Goal: Information Seeking & Learning: Learn about a topic

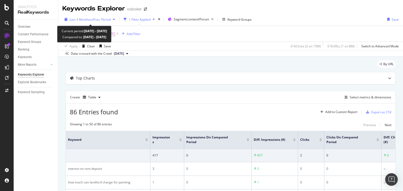
click at [96, 19] on span "vs Prev. Period" at bounding box center [100, 19] width 21 height 4
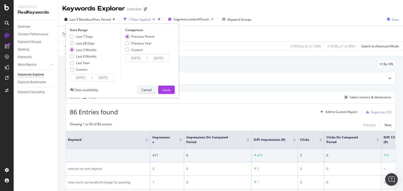
click at [146, 90] on div "Cancel" at bounding box center [147, 90] width 10 height 4
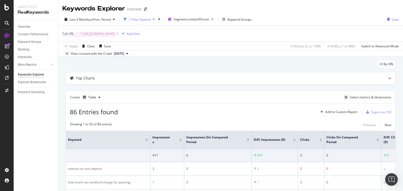
click at [115, 34] on span "^.*[URL][DOMAIN_NAME]" at bounding box center [96, 33] width 38 height 7
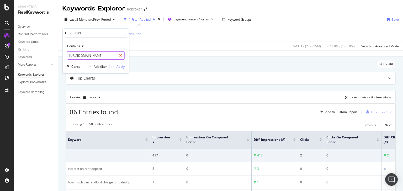
click at [121, 54] on icon at bounding box center [120, 56] width 3 height 4
click at [101, 56] on input "text" at bounding box center [95, 55] width 57 height 8
paste input "[URL][DOMAIN_NAME]"
type input "[URL][DOMAIN_NAME]"
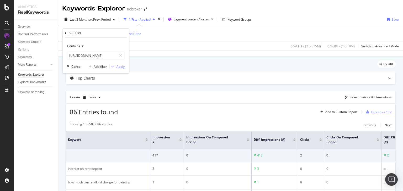
click at [121, 65] on div "Apply" at bounding box center [120, 66] width 8 height 4
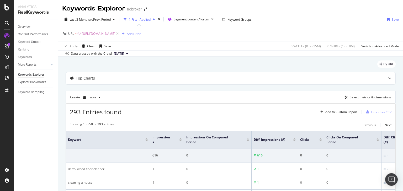
click at [128, 53] on icon at bounding box center [127, 53] width 2 height 3
click at [176, 77] on div "Top Charts" at bounding box center [220, 78] width 309 height 5
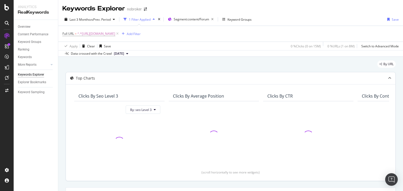
click at [176, 77] on div "Top Charts" at bounding box center [220, 78] width 309 height 5
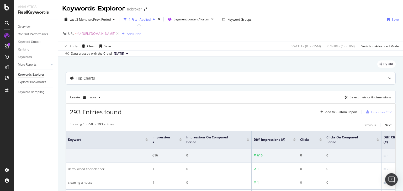
click at [272, 80] on div "Top Charts" at bounding box center [220, 78] width 309 height 5
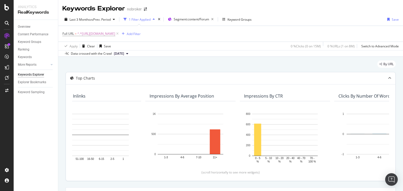
scroll to position [0, 442]
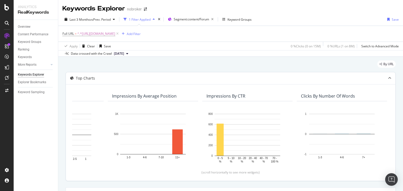
click at [388, 77] on div at bounding box center [390, 78] width 12 height 12
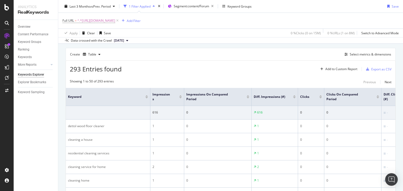
scroll to position [63, 0]
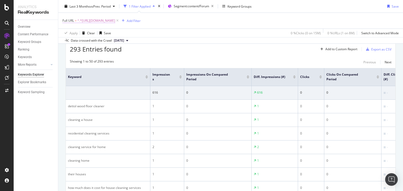
click at [115, 22] on span "^.*[URL][DOMAIN_NAME]" at bounding box center [96, 20] width 38 height 7
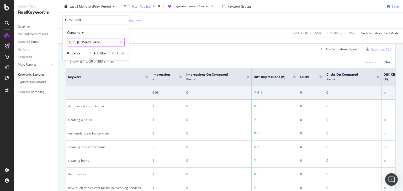
click at [120, 43] on icon at bounding box center [120, 43] width 3 height 4
click at [105, 42] on input "text" at bounding box center [95, 42] width 57 height 8
paste input "[URL][DOMAIN_NAME]"
type input "[URL][DOMAIN_NAME]"
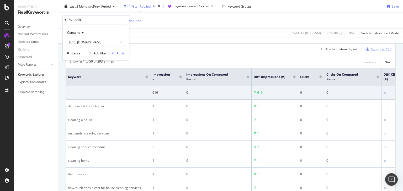
scroll to position [0, 0]
click at [117, 56] on button "Apply" at bounding box center [116, 53] width 15 height 5
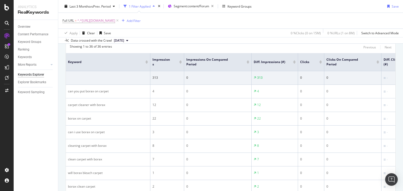
scroll to position [63, 0]
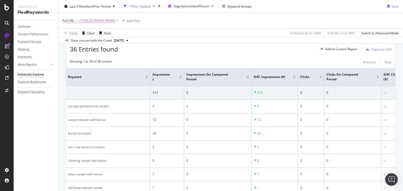
click at [115, 20] on span "^.*[URL][DOMAIN_NAME]" at bounding box center [96, 20] width 38 height 7
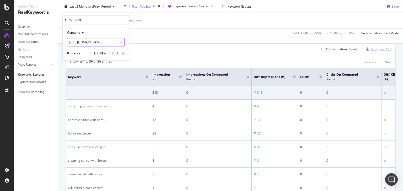
click at [121, 42] on icon at bounding box center [120, 43] width 3 height 4
click at [103, 43] on input "text" at bounding box center [95, 42] width 57 height 8
paste input "[URL][DOMAIN_NAME]"
type input "[URL][DOMAIN_NAME]"
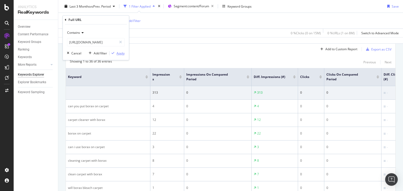
scroll to position [0, 0]
click at [112, 55] on div "Apply" at bounding box center [116, 53] width 15 height 5
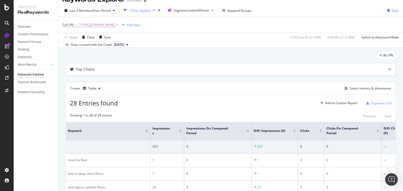
scroll to position [63, 0]
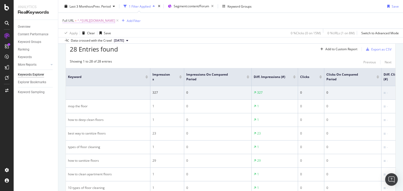
click at [115, 20] on span "^.*[URL][DOMAIN_NAME]" at bounding box center [96, 20] width 38 height 7
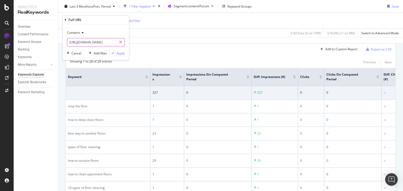
click at [121, 41] on icon at bounding box center [120, 43] width 3 height 4
click at [100, 45] on input "text" at bounding box center [95, 42] width 57 height 8
paste input "[URL][DOMAIN_NAME]"
type input "[URL][DOMAIN_NAME]"
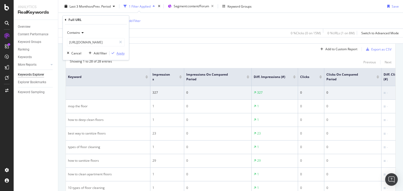
scroll to position [0, 0]
click at [117, 53] on div "Apply" at bounding box center [120, 53] width 8 height 4
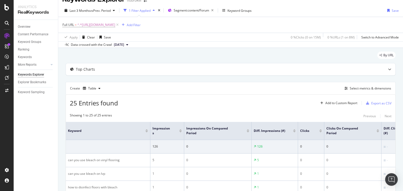
scroll to position [63, 0]
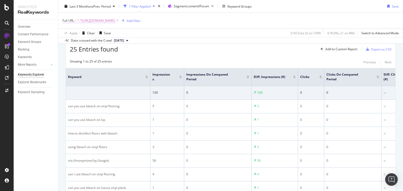
click at [115, 20] on span "^.*[URL][DOMAIN_NAME]" at bounding box center [96, 20] width 38 height 7
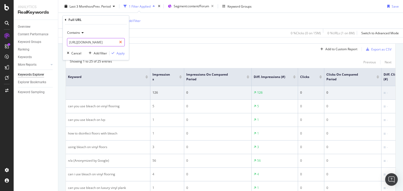
click at [121, 42] on icon at bounding box center [120, 43] width 3 height 4
click at [103, 43] on input "text" at bounding box center [95, 42] width 57 height 8
paste input "[URL][DOMAIN_NAME]"
type input "[URL][DOMAIN_NAME]"
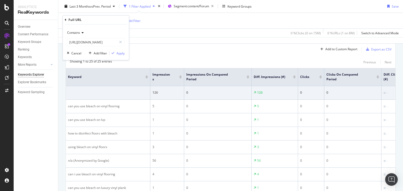
scroll to position [0, 0]
click at [121, 56] on div "Add filter Apply" at bounding box center [106, 53] width 38 height 5
click at [121, 54] on div "Apply" at bounding box center [120, 53] width 8 height 4
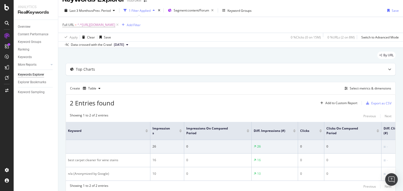
scroll to position [33, 0]
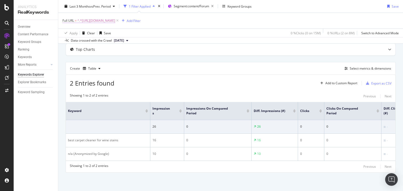
click at [115, 19] on span "^.*[URL][DOMAIN_NAME]" at bounding box center [96, 20] width 38 height 7
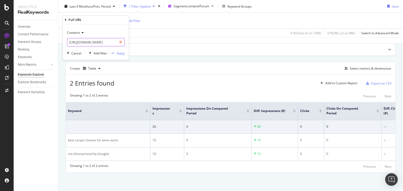
click at [121, 42] on icon at bounding box center [120, 43] width 3 height 4
click at [110, 42] on input "text" at bounding box center [95, 42] width 57 height 8
paste input "[URL][DOMAIN_NAME]"
type input "[URL][DOMAIN_NAME]"
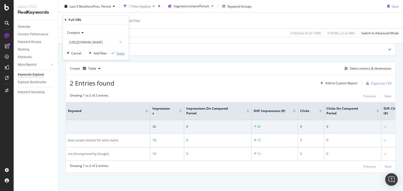
scroll to position [0, 0]
click at [114, 55] on div "Apply" at bounding box center [116, 53] width 15 height 5
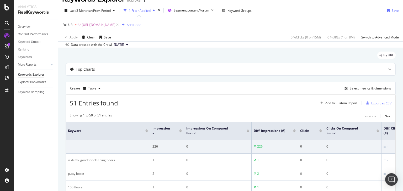
scroll to position [63, 0]
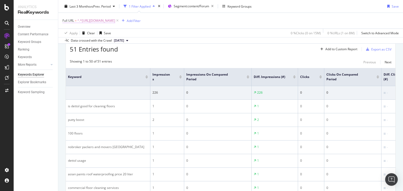
click at [115, 19] on span "^.*[URL][DOMAIN_NAME]" at bounding box center [96, 20] width 38 height 7
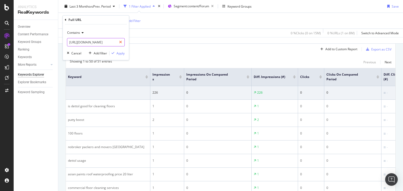
click at [120, 41] on icon at bounding box center [120, 43] width 3 height 4
click at [115, 41] on input "text" at bounding box center [95, 42] width 57 height 8
paste input "[URL][DOMAIN_NAME]"
type input "[URL][DOMAIN_NAME]"
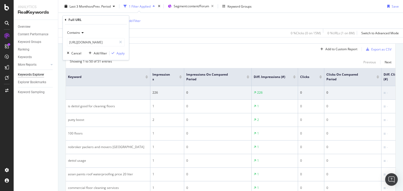
scroll to position [0, 0]
click at [118, 58] on div "Contains [URL][DOMAIN_NAME] Cancel Add filter Apply" at bounding box center [96, 43] width 66 height 36
click at [119, 55] on div "Apply" at bounding box center [120, 53] width 8 height 4
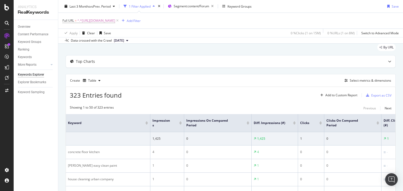
scroll to position [10, 0]
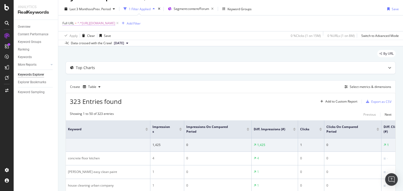
click at [115, 23] on span "^.*[URL][DOMAIN_NAME]" at bounding box center [96, 23] width 38 height 7
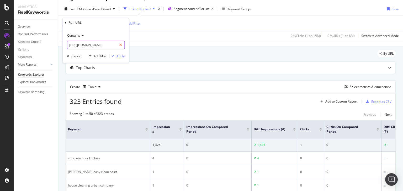
click at [121, 44] on icon at bounding box center [120, 45] width 3 height 4
click at [101, 45] on input "text" at bounding box center [95, 45] width 57 height 8
paste input "[URL][DOMAIN_NAME]"
type input "[URL][DOMAIN_NAME]"
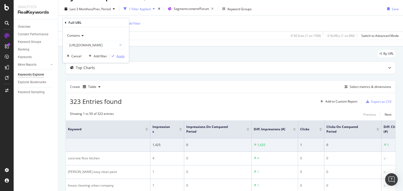
scroll to position [0, 0]
click at [120, 56] on div "Apply" at bounding box center [120, 56] width 8 height 4
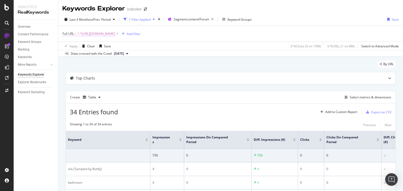
click at [115, 34] on span "^.*[URL][DOMAIN_NAME]" at bounding box center [96, 33] width 38 height 7
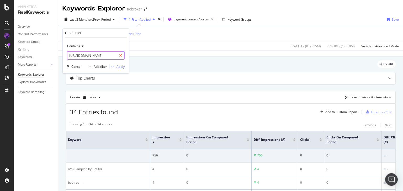
click at [121, 56] on icon at bounding box center [120, 56] width 3 height 4
click at [107, 55] on input "text" at bounding box center [95, 55] width 57 height 8
paste input "[URL][DOMAIN_NAME]"
type input "[URL][DOMAIN_NAME]"
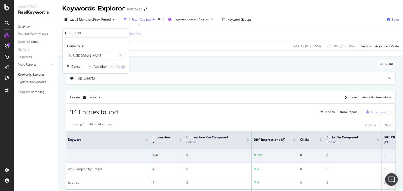
scroll to position [0, 0]
click at [117, 66] on div "Apply" at bounding box center [120, 66] width 8 height 4
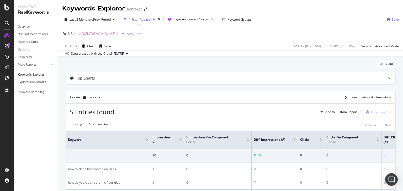
click at [115, 34] on span "^.*[URL][DOMAIN_NAME]" at bounding box center [96, 33] width 38 height 7
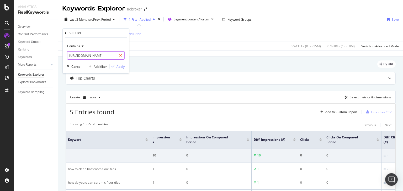
click at [119, 56] on div at bounding box center [121, 55] width 8 height 8
click at [101, 52] on input "text" at bounding box center [95, 55] width 57 height 8
paste input "[URL][DOMAIN_NAME]"
type input "[URL][DOMAIN_NAME]"
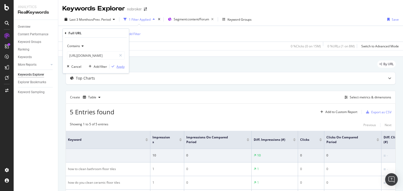
scroll to position [0, 0]
click at [120, 66] on div "Apply" at bounding box center [120, 66] width 8 height 4
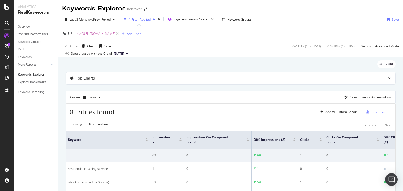
click at [115, 35] on span "^.*[URL][DOMAIN_NAME]" at bounding box center [96, 33] width 38 height 7
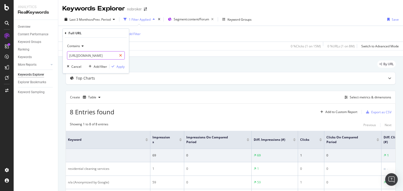
click at [122, 55] on div at bounding box center [121, 55] width 8 height 8
click at [105, 56] on input "text" at bounding box center [95, 55] width 57 height 8
paste input "[URL][DOMAIN_NAME]"
type input "[URL][DOMAIN_NAME]"
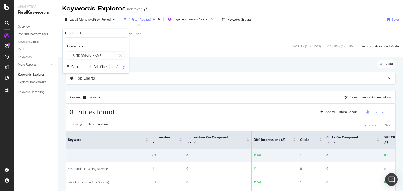
scroll to position [0, 0]
click at [116, 67] on div "Apply" at bounding box center [120, 66] width 8 height 4
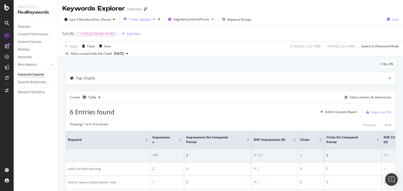
click at [115, 35] on span "^.*[URL][DOMAIN_NAME]" at bounding box center [96, 33] width 38 height 7
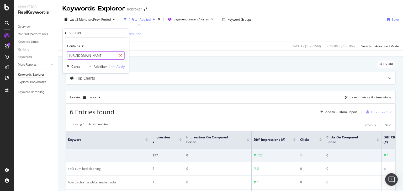
click at [121, 55] on icon at bounding box center [120, 56] width 3 height 4
click at [101, 54] on input "text" at bounding box center [95, 55] width 57 height 8
paste input "[URL][DOMAIN_NAME]"
type input "[URL][DOMAIN_NAME]"
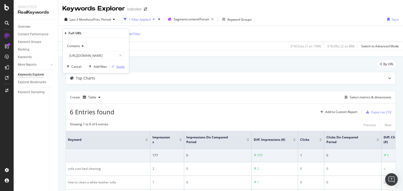
click at [116, 66] on div "Apply" at bounding box center [120, 66] width 8 height 4
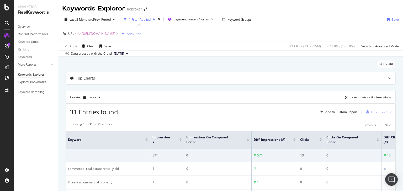
click at [115, 34] on span "^.*[URL][DOMAIN_NAME]" at bounding box center [96, 33] width 38 height 7
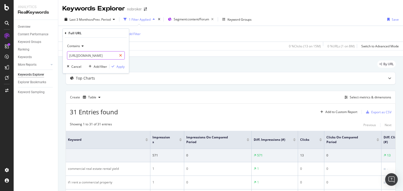
click at [120, 56] on icon at bounding box center [120, 56] width 3 height 4
click at [105, 55] on input "text" at bounding box center [95, 55] width 57 height 8
paste input "[URL][DOMAIN_NAME]"
type input "[URL][DOMAIN_NAME]"
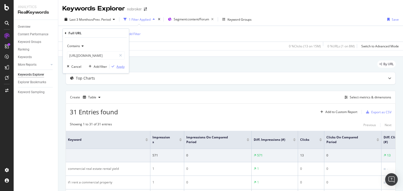
scroll to position [0, 0]
click at [119, 66] on div "Apply" at bounding box center [120, 66] width 8 height 4
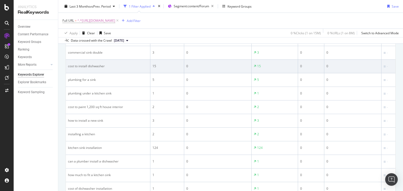
scroll to position [52, 0]
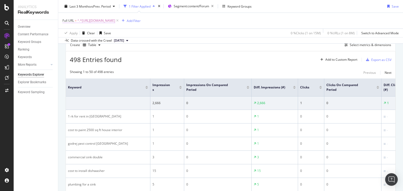
click at [115, 20] on span "^.*[URL][DOMAIN_NAME]" at bounding box center [96, 20] width 38 height 7
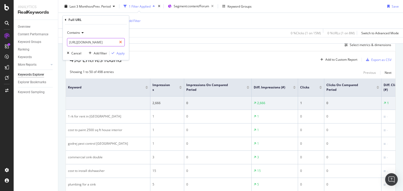
click at [121, 42] on icon at bounding box center [120, 43] width 3 height 4
click at [106, 42] on input "text" at bounding box center [95, 42] width 57 height 8
paste input "[URL][DOMAIN_NAME]"
type input "[URL][DOMAIN_NAME]"
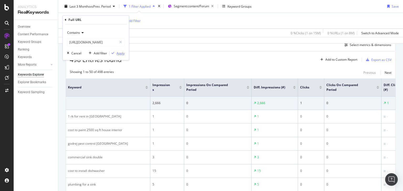
scroll to position [0, 0]
click at [116, 54] on div "button" at bounding box center [112, 53] width 7 height 3
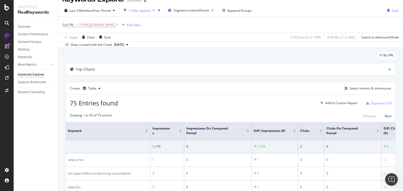
scroll to position [52, 0]
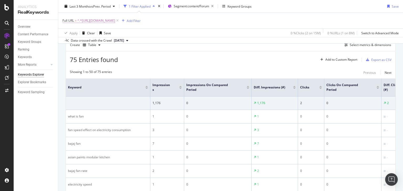
click at [115, 22] on span "^.*[URL][DOMAIN_NAME]" at bounding box center [96, 20] width 38 height 7
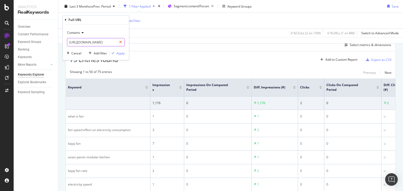
click at [120, 40] on div at bounding box center [121, 42] width 8 height 8
click at [100, 43] on input "text" at bounding box center [95, 42] width 57 height 8
paste input "[URL][DOMAIN_NAME]"
type input "[URL][DOMAIN_NAME]"
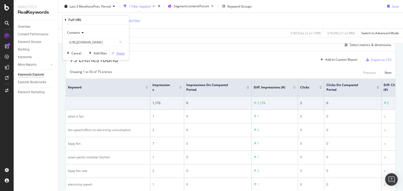
scroll to position [0, 0]
click at [116, 52] on div "button" at bounding box center [112, 53] width 7 height 3
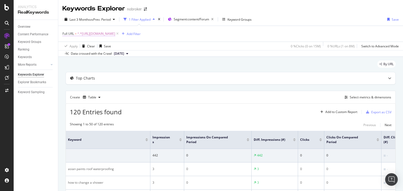
click at [103, 33] on span "^.*[URL][DOMAIN_NAME]" at bounding box center [96, 33] width 38 height 7
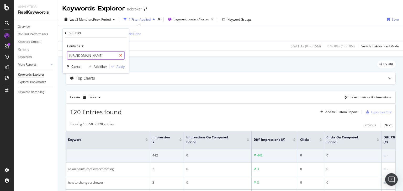
click at [120, 55] on icon at bounding box center [120, 56] width 3 height 4
click at [100, 56] on input "text" at bounding box center [95, 55] width 57 height 8
paste input "[URL][DOMAIN_NAME]"
type input "[URL][DOMAIN_NAME]"
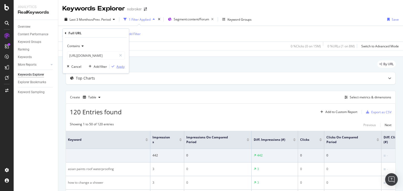
scroll to position [0, 0]
click at [121, 67] on div "Apply" at bounding box center [120, 66] width 8 height 4
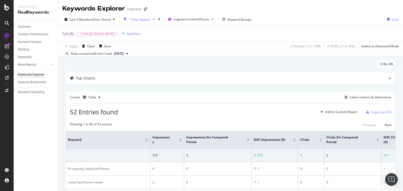
click at [115, 34] on span "^.*[URL][DOMAIN_NAME]" at bounding box center [96, 33] width 38 height 7
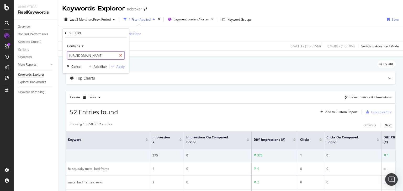
click at [119, 55] on div at bounding box center [121, 55] width 8 height 8
click at [105, 55] on input "text" at bounding box center [95, 55] width 57 height 8
paste input "[URL][DOMAIN_NAME]"
type input "[URL][DOMAIN_NAME]"
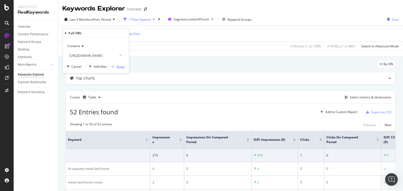
scroll to position [0, 0]
click at [116, 66] on div "button" at bounding box center [112, 66] width 7 height 3
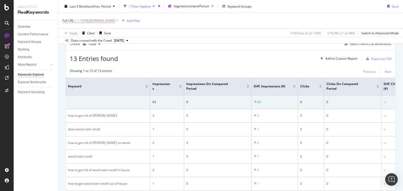
scroll to position [52, 0]
click at [115, 21] on span "^.*[URL][DOMAIN_NAME]" at bounding box center [96, 20] width 38 height 7
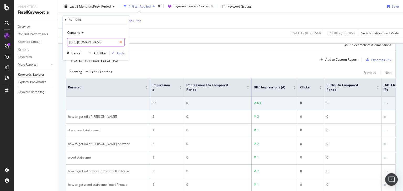
click at [121, 42] on icon at bounding box center [120, 43] width 3 height 4
click at [98, 42] on input "text" at bounding box center [95, 42] width 57 height 8
paste input "[URL][DOMAIN_NAME]"
type input "[URL][DOMAIN_NAME]"
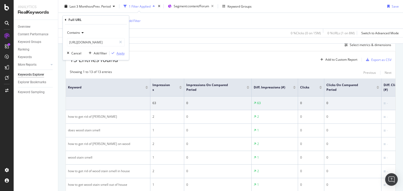
scroll to position [0, 0]
click at [118, 55] on div "Apply" at bounding box center [120, 53] width 8 height 4
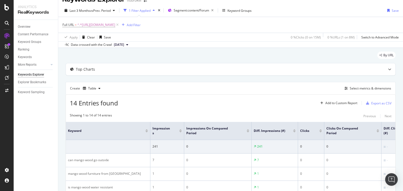
scroll to position [52, 0]
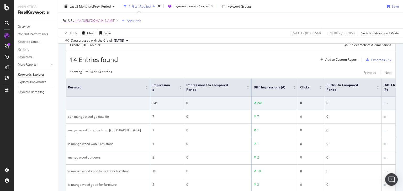
click at [115, 20] on span "^.*[URL][DOMAIN_NAME]" at bounding box center [96, 20] width 38 height 7
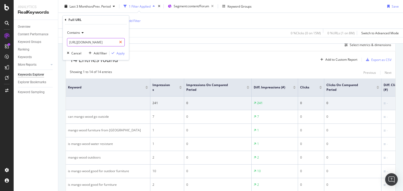
click at [120, 43] on icon at bounding box center [120, 43] width 3 height 4
click at [101, 42] on input "text" at bounding box center [95, 42] width 57 height 8
paste input "[URL][DOMAIN_NAME]"
type input "[URL][DOMAIN_NAME]"
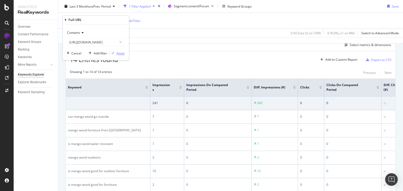
click at [115, 52] on div "button" at bounding box center [112, 53] width 7 height 3
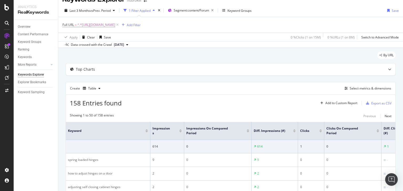
scroll to position [52, 0]
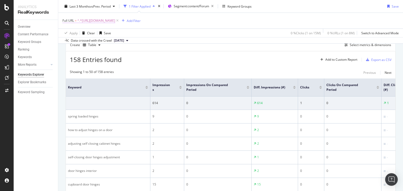
click at [115, 21] on span "^.*[URL][DOMAIN_NAME]" at bounding box center [96, 20] width 38 height 7
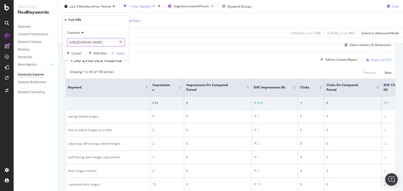
click at [120, 42] on icon at bounding box center [120, 43] width 3 height 4
click at [105, 42] on input "text" at bounding box center [95, 42] width 57 height 8
paste input "[URL][DOMAIN_NAME]"
type input "[URL][DOMAIN_NAME]"
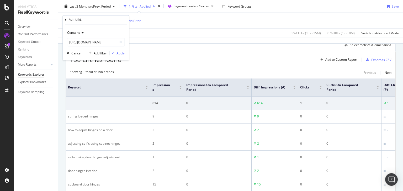
scroll to position [0, 0]
click at [120, 53] on div "Apply" at bounding box center [120, 53] width 8 height 4
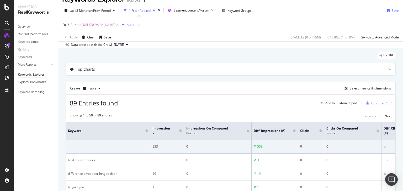
scroll to position [52, 0]
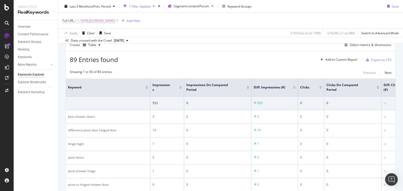
click at [115, 20] on span "^.*[URL][DOMAIN_NAME]" at bounding box center [96, 20] width 38 height 7
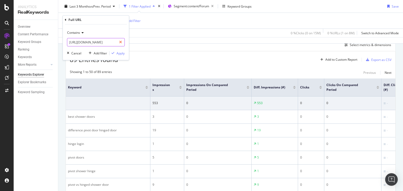
click at [121, 42] on icon at bounding box center [120, 43] width 3 height 4
click at [96, 41] on input "text" at bounding box center [95, 42] width 57 height 8
paste input "[URL][DOMAIN_NAME]"
type input "[URL][DOMAIN_NAME]"
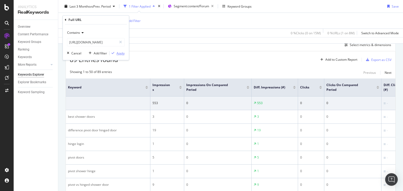
scroll to position [0, 0]
click at [116, 53] on div "button" at bounding box center [112, 53] width 7 height 3
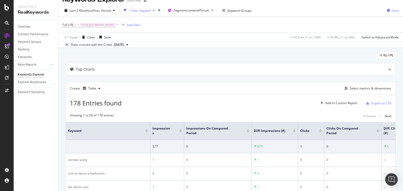
scroll to position [52, 0]
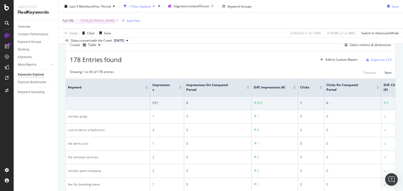
click at [115, 20] on span "^.*[URL][DOMAIN_NAME]" at bounding box center [96, 20] width 38 height 7
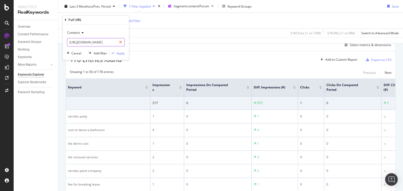
click at [121, 41] on icon at bounding box center [120, 43] width 3 height 4
click at [104, 42] on input "text" at bounding box center [95, 42] width 57 height 8
paste input "[URL][DOMAIN_NAME]"
type input "[URL][DOMAIN_NAME]"
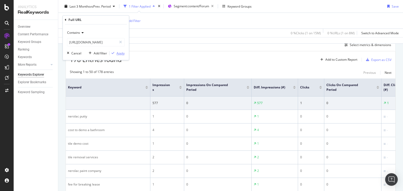
click at [117, 53] on div "Apply" at bounding box center [120, 53] width 8 height 4
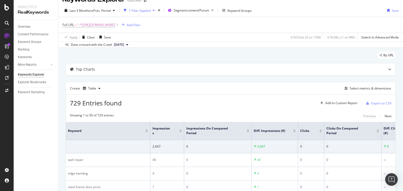
scroll to position [52, 0]
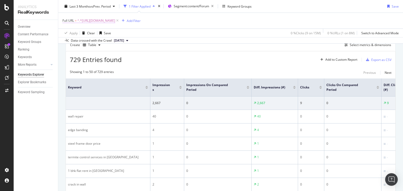
click at [115, 20] on span "^.*[URL][DOMAIN_NAME]" at bounding box center [96, 20] width 38 height 7
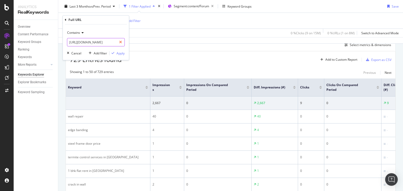
click at [120, 42] on icon at bounding box center [120, 43] width 3 height 4
click at [86, 42] on input "text" at bounding box center [95, 42] width 57 height 8
paste input "[URL][DOMAIN_NAME]"
type input "[URL][DOMAIN_NAME]"
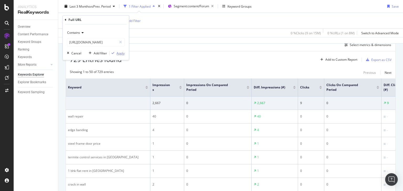
click at [118, 53] on div "Apply" at bounding box center [120, 53] width 8 height 4
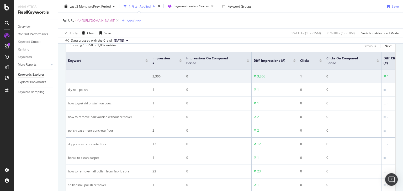
scroll to position [79, 0]
click at [115, 22] on span "^.*[URL][DOMAIN_NAME]" at bounding box center [96, 20] width 38 height 7
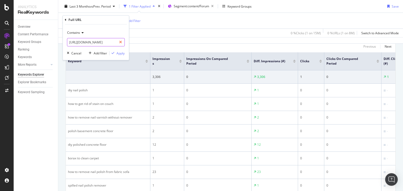
click at [119, 42] on div at bounding box center [121, 42] width 8 height 8
click at [96, 44] on input "text" at bounding box center [95, 42] width 57 height 8
paste input "[URL][DOMAIN_NAME]"
type input "[URL][DOMAIN_NAME]"
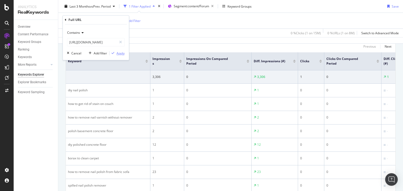
click at [119, 53] on div "Apply" at bounding box center [120, 53] width 8 height 4
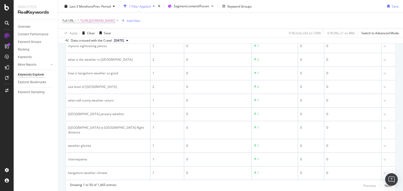
scroll to position [692, 0]
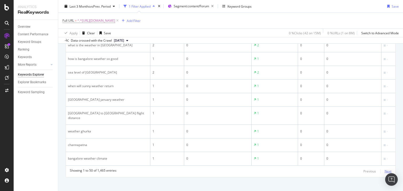
click at [385, 169] on div "Next" at bounding box center [387, 171] width 7 height 4
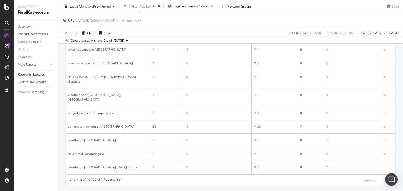
click at [363, 178] on div "Previous" at bounding box center [369, 180] width 13 height 4
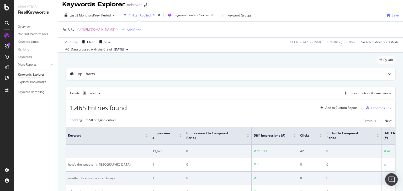
scroll to position [0, 0]
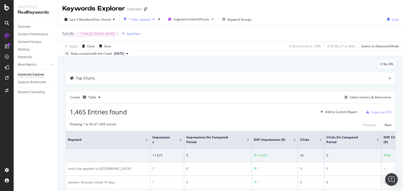
click at [115, 34] on span "^.*[URL][DOMAIN_NAME]" at bounding box center [96, 33] width 38 height 7
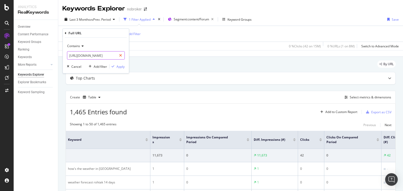
click at [122, 54] on div at bounding box center [121, 55] width 8 height 8
click at [103, 56] on input "text" at bounding box center [95, 55] width 57 height 8
paste input "[URL][DOMAIN_NAME]"
type input "[URL][DOMAIN_NAME]"
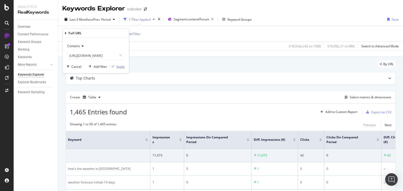
scroll to position [0, 0]
click at [124, 65] on div "Contains [URL][DOMAIN_NAME] Cancel Add filter Apply" at bounding box center [96, 56] width 66 height 36
click at [121, 65] on div "Apply" at bounding box center [120, 66] width 8 height 4
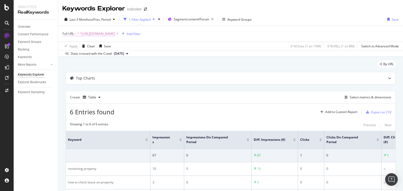
click at [115, 35] on span "^.*[URL][DOMAIN_NAME]" at bounding box center [96, 33] width 38 height 7
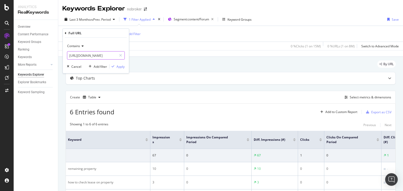
click at [120, 56] on icon at bounding box center [120, 56] width 3 height 4
click at [96, 55] on input "text" at bounding box center [95, 55] width 57 height 8
paste input "[URL][DOMAIN_NAME]"
type input "[URL][DOMAIN_NAME]"
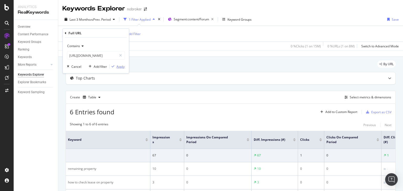
scroll to position [0, 0]
click at [119, 66] on div "Apply" at bounding box center [120, 66] width 8 height 4
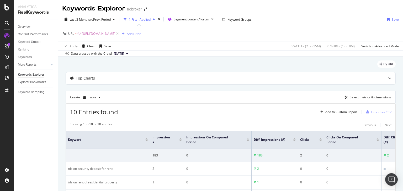
click at [115, 32] on span "^.*[URL][DOMAIN_NAME]" at bounding box center [96, 33] width 38 height 7
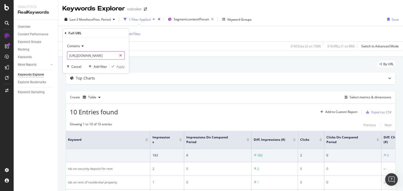
click at [121, 56] on icon at bounding box center [120, 56] width 3 height 4
click at [96, 55] on input "text" at bounding box center [95, 55] width 57 height 8
paste input "[URL][DOMAIN_NAME]"
type input "[URL][DOMAIN_NAME]"
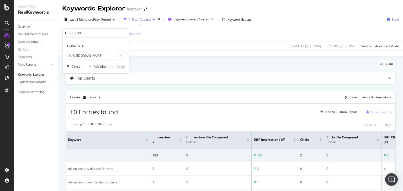
scroll to position [0, 0]
click at [117, 67] on div "Apply" at bounding box center [120, 66] width 8 height 4
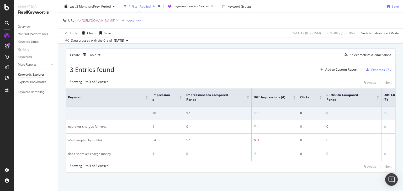
scroll to position [46, 0]
click at [115, 20] on span "^.*[URL][DOMAIN_NAME]" at bounding box center [96, 20] width 38 height 7
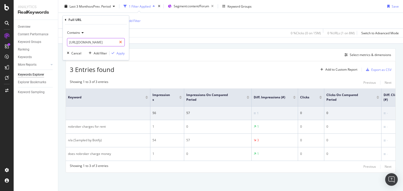
click at [121, 43] on icon at bounding box center [120, 43] width 3 height 4
click at [75, 46] on input "text" at bounding box center [95, 42] width 57 height 8
paste input "[URL][DOMAIN_NAME]"
type input "[URL][DOMAIN_NAME]"
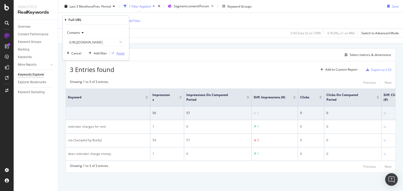
scroll to position [0, 0]
click at [115, 53] on div "button" at bounding box center [112, 53] width 7 height 3
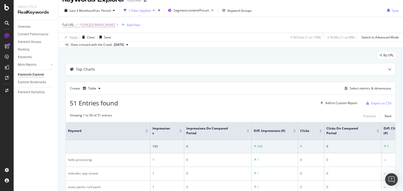
scroll to position [46, 0]
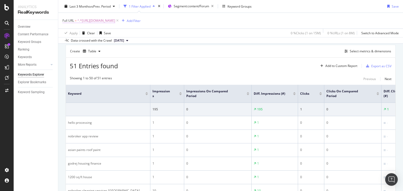
click at [115, 22] on span "^.*[URL][DOMAIN_NAME]" at bounding box center [96, 20] width 38 height 7
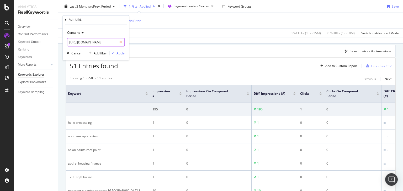
click at [121, 42] on icon at bounding box center [120, 43] width 3 height 4
click at [101, 42] on input "text" at bounding box center [95, 42] width 57 height 8
paste input "[URL][DOMAIN_NAME]"
type input "[URL][DOMAIN_NAME]"
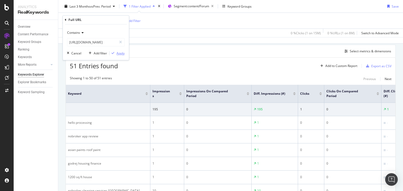
scroll to position [0, 0]
click at [116, 55] on div "Apply" at bounding box center [120, 53] width 8 height 4
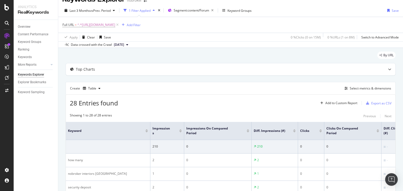
scroll to position [46, 0]
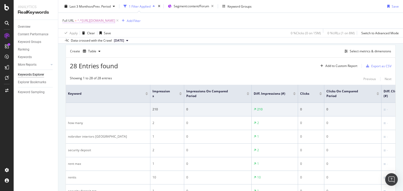
click at [115, 19] on span "^.*[URL][DOMAIN_NAME]" at bounding box center [96, 20] width 38 height 7
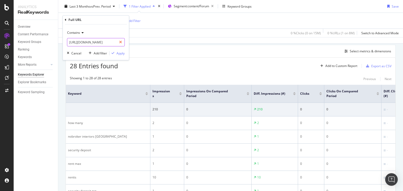
click at [120, 43] on icon at bounding box center [120, 43] width 3 height 4
click at [99, 41] on input "text" at bounding box center [95, 42] width 57 height 8
paste input "[URL][DOMAIN_NAME]"
type input "[URL][DOMAIN_NAME]"
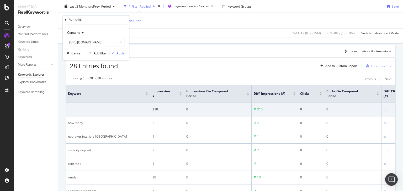
scroll to position [0, 0]
click at [115, 52] on div "button" at bounding box center [112, 53] width 7 height 3
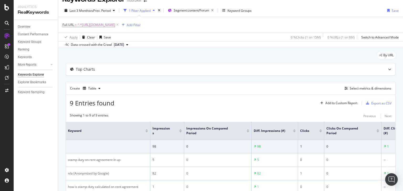
scroll to position [46, 0]
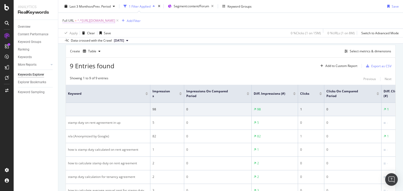
click at [115, 20] on span "^.*[URL][DOMAIN_NAME]" at bounding box center [96, 20] width 38 height 7
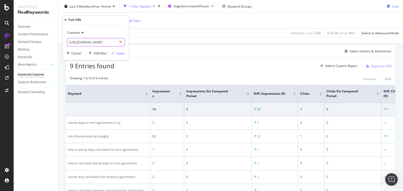
click at [119, 43] on div at bounding box center [121, 42] width 8 height 8
click at [106, 43] on input "text" at bounding box center [95, 42] width 57 height 8
paste input "[URL][DOMAIN_NAME]"
type input "[URL][DOMAIN_NAME]"
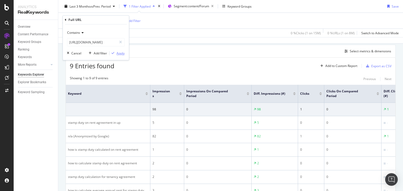
scroll to position [0, 0]
click at [117, 54] on div "Apply" at bounding box center [120, 53] width 8 height 4
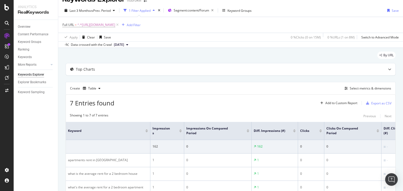
scroll to position [46, 0]
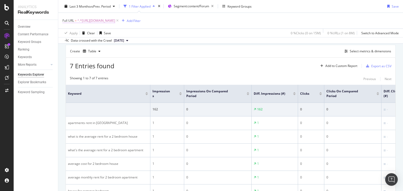
click at [115, 21] on span "^.*[URL][DOMAIN_NAME]" at bounding box center [96, 20] width 38 height 7
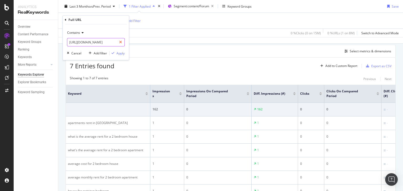
click at [121, 43] on icon at bounding box center [120, 43] width 3 height 4
click at [101, 42] on input "text" at bounding box center [95, 42] width 57 height 8
paste input "[URL][DOMAIN_NAME]"
type input "[URL][DOMAIN_NAME]"
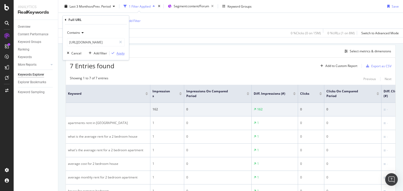
scroll to position [0, 0]
click at [119, 52] on div "Apply" at bounding box center [120, 53] width 8 height 4
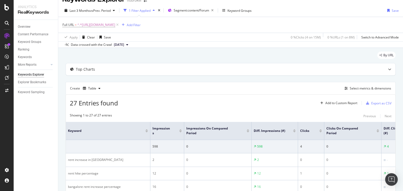
scroll to position [46, 0]
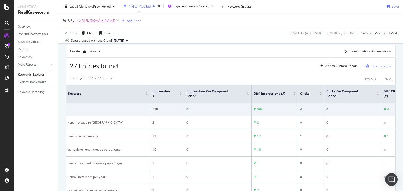
click at [115, 22] on span "^.*[URL][DOMAIN_NAME]" at bounding box center [96, 20] width 38 height 7
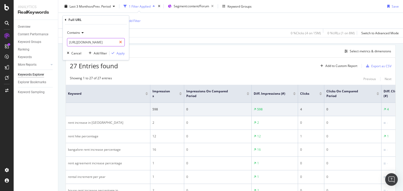
click at [120, 42] on icon at bounding box center [120, 43] width 3 height 4
click at [105, 42] on input "text" at bounding box center [95, 42] width 57 height 8
paste input "[URL][DOMAIN_NAME]"
type input "[URL][DOMAIN_NAME]"
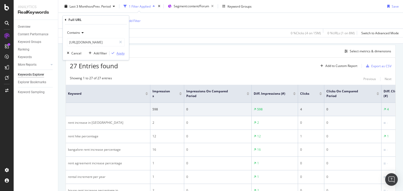
scroll to position [0, 0]
click at [119, 51] on div "Apply" at bounding box center [120, 53] width 8 height 4
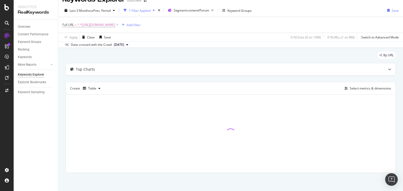
scroll to position [46, 0]
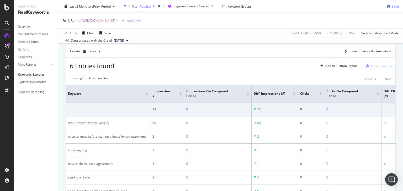
click at [115, 19] on span "^.*[URL][DOMAIN_NAME]" at bounding box center [96, 20] width 38 height 7
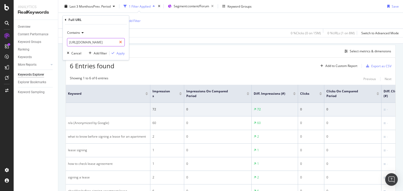
click at [121, 42] on icon at bounding box center [120, 43] width 3 height 4
click at [85, 43] on input "text" at bounding box center [95, 42] width 57 height 8
paste input "[URL][DOMAIN_NAME]"
type input "[URL][DOMAIN_NAME]"
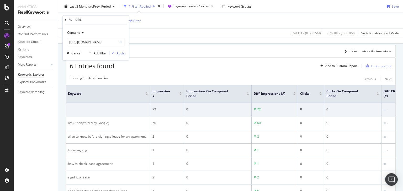
scroll to position [0, 0]
click at [117, 54] on div "Apply" at bounding box center [120, 53] width 8 height 4
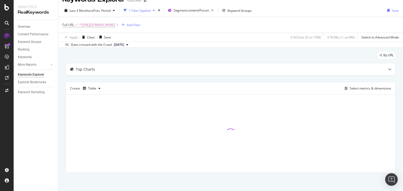
scroll to position [37, 0]
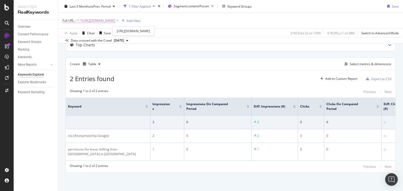
click at [115, 22] on span "^.*[URL][DOMAIN_NAME]" at bounding box center [96, 20] width 38 height 7
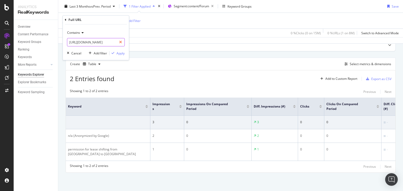
click at [121, 42] on icon at bounding box center [120, 43] width 3 height 4
click at [103, 42] on input "text" at bounding box center [95, 42] width 57 height 8
paste input "[URL][DOMAIN_NAME]"
type input "[URL][DOMAIN_NAME]"
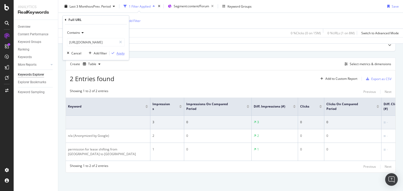
scroll to position [0, 0]
click at [119, 54] on div "Apply" at bounding box center [120, 53] width 8 height 4
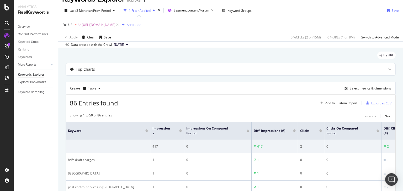
scroll to position [46, 0]
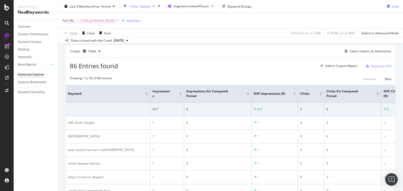
click at [115, 21] on span "^.*[URL][DOMAIN_NAME]" at bounding box center [96, 20] width 38 height 7
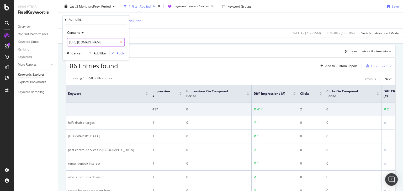
click at [119, 41] on icon at bounding box center [120, 43] width 3 height 4
click at [103, 42] on input "text" at bounding box center [95, 42] width 57 height 8
paste input "[URL][DOMAIN_NAME]"
type input "[URL][DOMAIN_NAME]"
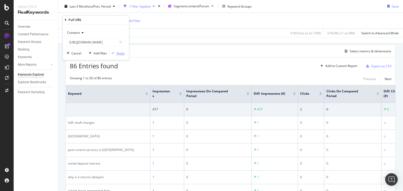
scroll to position [0, 0]
click at [120, 52] on div "Apply" at bounding box center [120, 53] width 8 height 4
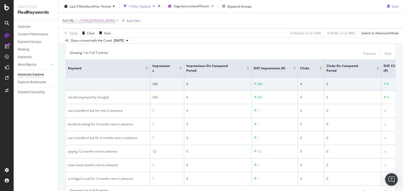
scroll to position [72, 0]
click at [115, 20] on span "^.*[URL][DOMAIN_NAME]" at bounding box center [96, 20] width 38 height 7
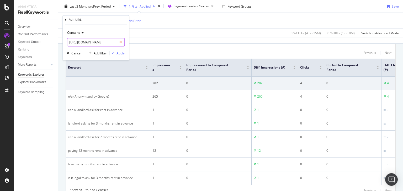
click at [121, 42] on icon at bounding box center [120, 43] width 3 height 4
click at [100, 42] on input "text" at bounding box center [95, 42] width 57 height 8
paste input "[URL][DOMAIN_NAME]"
type input "[URL][DOMAIN_NAME]"
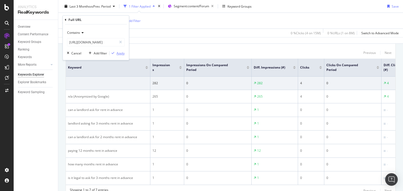
scroll to position [0, 0]
click at [118, 52] on div "Apply" at bounding box center [120, 53] width 8 height 4
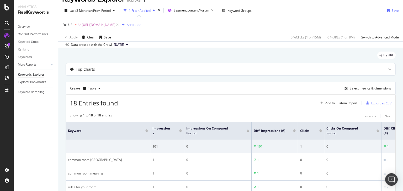
scroll to position [72, 0]
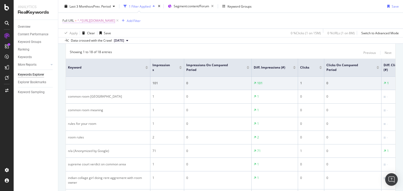
click at [115, 22] on span "^.*[URL][DOMAIN_NAME]" at bounding box center [96, 20] width 38 height 7
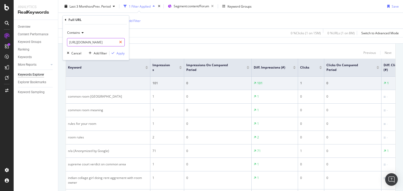
click at [120, 42] on icon at bounding box center [120, 43] width 3 height 4
click at [100, 42] on input "text" at bounding box center [95, 42] width 57 height 8
paste input "[URL][DOMAIN_NAME]"
type input "[URL][DOMAIN_NAME]"
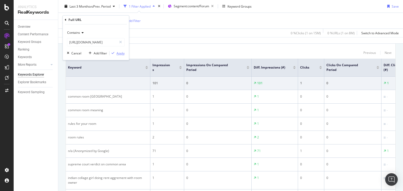
scroll to position [0, 0]
click at [117, 54] on div "Apply" at bounding box center [120, 53] width 8 height 4
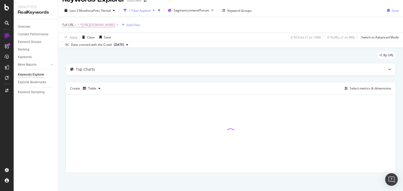
scroll to position [59, 0]
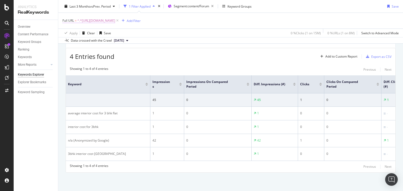
click at [115, 21] on span "^.*[URL][DOMAIN_NAME]" at bounding box center [96, 20] width 38 height 7
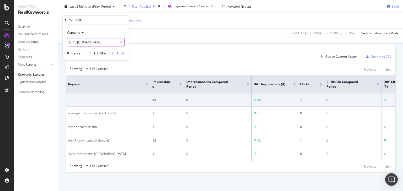
click at [120, 43] on icon at bounding box center [120, 43] width 3 height 4
click at [94, 43] on input "text" at bounding box center [95, 42] width 57 height 8
paste input "[URL][DOMAIN_NAME]"
type input "[URL][DOMAIN_NAME]"
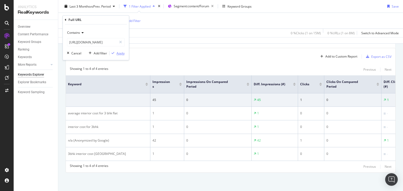
scroll to position [0, 0]
click at [117, 52] on div "Apply" at bounding box center [120, 53] width 8 height 4
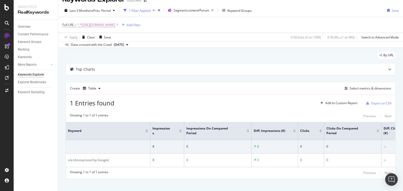
scroll to position [19, 0]
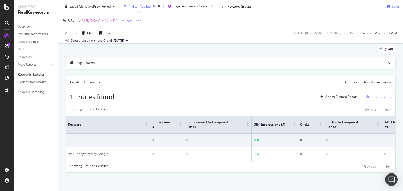
click at [115, 22] on span "^.*[URL][DOMAIN_NAME]" at bounding box center [96, 20] width 38 height 7
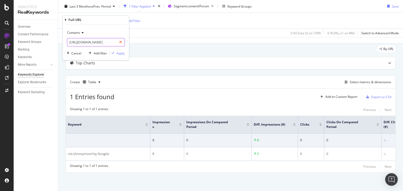
click at [119, 43] on div at bounding box center [121, 42] width 8 height 8
click at [104, 42] on input "text" at bounding box center [95, 42] width 57 height 8
paste input "[URL][DOMAIN_NAME]"
type input "[URL][DOMAIN_NAME]"
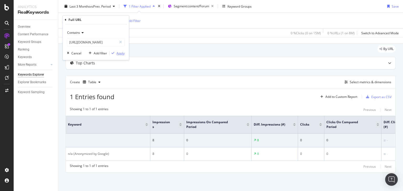
scroll to position [0, 0]
click at [117, 52] on div "Apply" at bounding box center [120, 53] width 8 height 4
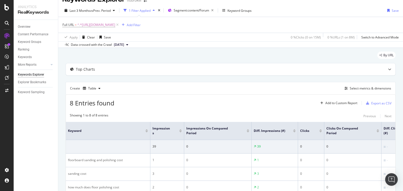
scroll to position [72, 0]
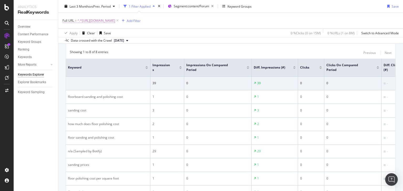
click at [115, 21] on span "^.*[URL][DOMAIN_NAME]" at bounding box center [96, 20] width 38 height 7
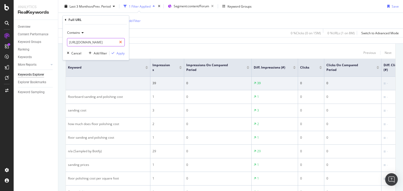
click at [120, 42] on icon at bounding box center [120, 43] width 3 height 4
click at [108, 44] on input "text" at bounding box center [95, 42] width 57 height 8
paste input "[URL][DOMAIN_NAME]"
type input "[URL][DOMAIN_NAME]"
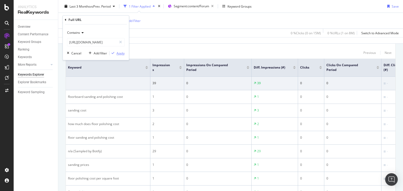
scroll to position [0, 0]
click at [117, 53] on div "Apply" at bounding box center [120, 53] width 8 height 4
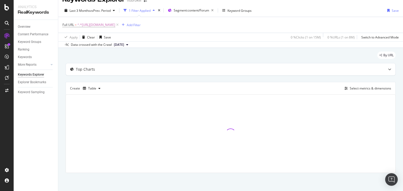
scroll to position [46, 0]
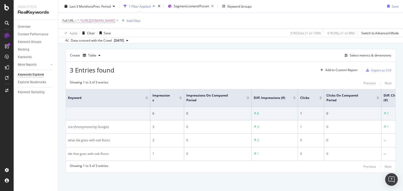
click at [115, 21] on span "^.*[URL][DOMAIN_NAME]" at bounding box center [96, 20] width 38 height 7
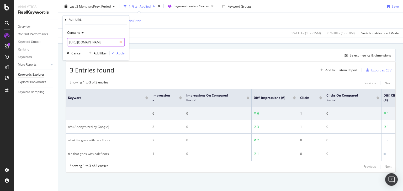
click at [121, 41] on icon at bounding box center [120, 43] width 3 height 4
click at [98, 46] on input "text" at bounding box center [95, 42] width 57 height 8
paste input "[URL][DOMAIN_NAME]"
type input "[URL][DOMAIN_NAME]"
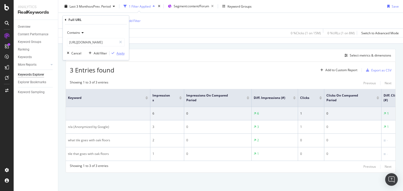
scroll to position [0, 0]
click at [117, 54] on div "Apply" at bounding box center [120, 53] width 8 height 4
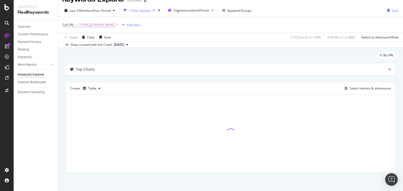
scroll to position [33, 0]
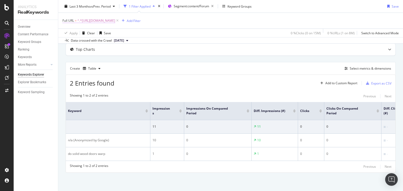
click at [115, 20] on span "^.*[URL][DOMAIN_NAME]" at bounding box center [96, 20] width 38 height 7
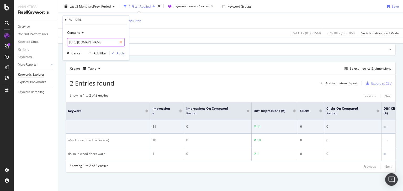
click at [121, 41] on icon at bounding box center [120, 43] width 3 height 4
click at [90, 44] on input "text" at bounding box center [95, 42] width 57 height 8
paste input "[URL][DOMAIN_NAME]"
type input "[URL][DOMAIN_NAME]"
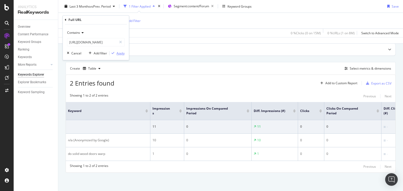
scroll to position [0, 0]
click at [121, 52] on div "Apply" at bounding box center [120, 53] width 8 height 4
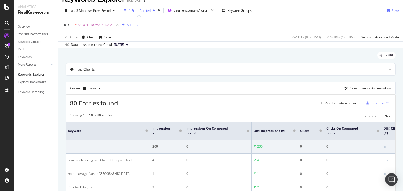
scroll to position [72, 0]
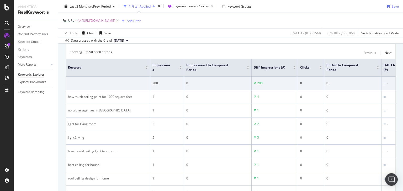
click at [115, 20] on span "^.*[URL][DOMAIN_NAME]" at bounding box center [96, 20] width 38 height 7
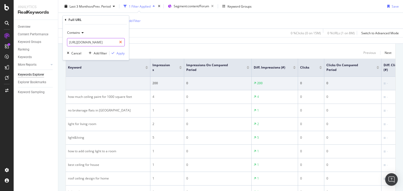
click at [121, 42] on icon at bounding box center [120, 43] width 3 height 4
click at [103, 43] on input "text" at bounding box center [95, 42] width 57 height 8
paste input "[URL][DOMAIN_NAME]"
type input "[URL][DOMAIN_NAME]"
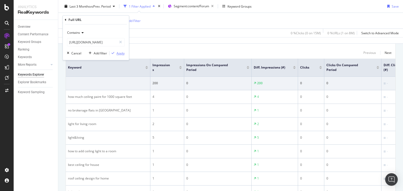
scroll to position [0, 0]
click at [121, 53] on div "Apply" at bounding box center [120, 53] width 8 height 4
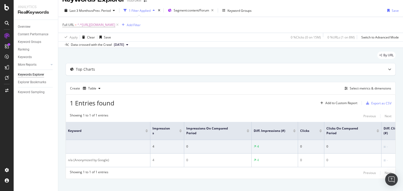
scroll to position [19, 0]
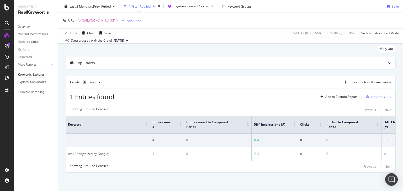
click at [115, 22] on span "^.*[URL][DOMAIN_NAME]" at bounding box center [96, 20] width 38 height 7
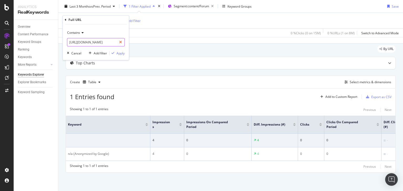
click at [119, 42] on div at bounding box center [121, 42] width 8 height 8
click at [110, 42] on input "text" at bounding box center [95, 42] width 57 height 8
paste input "[URL][DOMAIN_NAME]"
type input "[URL][DOMAIN_NAME]"
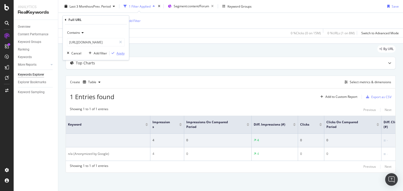
scroll to position [0, 0]
click at [121, 52] on div "Apply" at bounding box center [120, 53] width 8 height 4
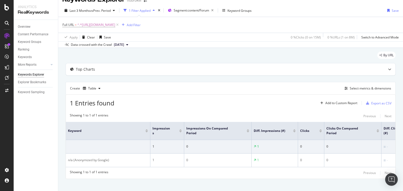
scroll to position [19, 0]
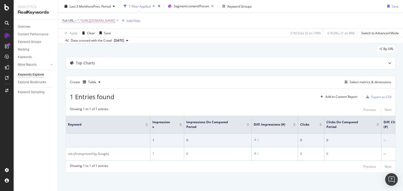
click at [115, 21] on span "^.*[URL][DOMAIN_NAME]" at bounding box center [96, 20] width 38 height 7
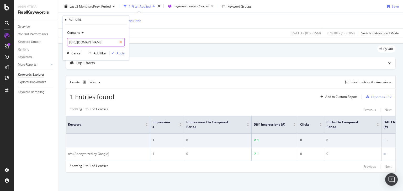
click at [121, 42] on icon at bounding box center [120, 43] width 3 height 4
click at [95, 46] on input "text" at bounding box center [95, 42] width 57 height 8
paste input "[URL][DOMAIN_NAME]"
type input "[URL][DOMAIN_NAME]"
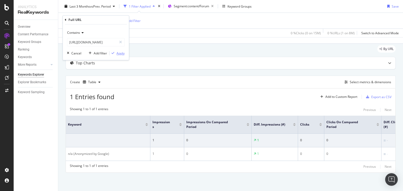
scroll to position [0, 0]
click at [121, 53] on div "Apply" at bounding box center [120, 53] width 8 height 4
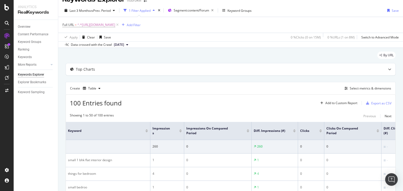
scroll to position [72, 0]
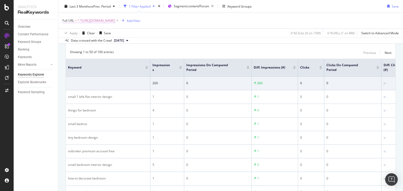
click at [115, 20] on span "^.*[URL][DOMAIN_NAME]" at bounding box center [96, 20] width 38 height 7
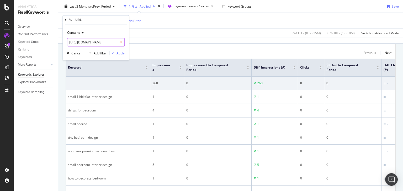
click at [120, 41] on icon at bounding box center [120, 43] width 3 height 4
click at [99, 41] on input "text" at bounding box center [95, 42] width 57 height 8
paste input "[URL][DOMAIN_NAME]"
type input "[URL][DOMAIN_NAME]"
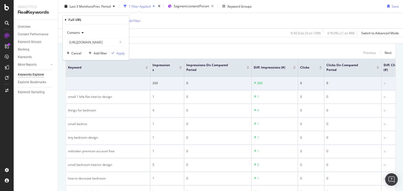
scroll to position [0, 0]
click at [119, 50] on div "Contains [URL][DOMAIN_NAME] Cancel Add filter Apply" at bounding box center [96, 43] width 66 height 36
click at [119, 54] on div "Apply" at bounding box center [120, 53] width 8 height 4
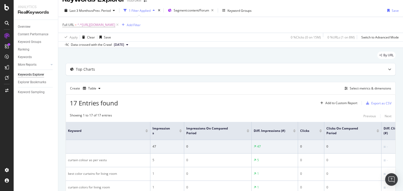
scroll to position [72, 0]
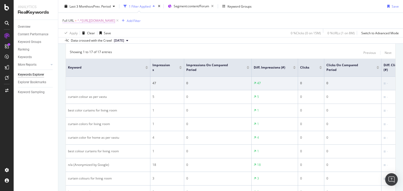
click at [115, 19] on span "^.*[URL][DOMAIN_NAME]" at bounding box center [96, 20] width 38 height 7
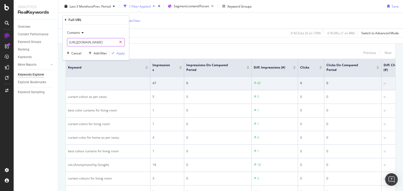
click at [120, 41] on icon at bounding box center [120, 43] width 3 height 4
click at [113, 43] on input "text" at bounding box center [95, 42] width 57 height 8
paste input "[URL][DOMAIN_NAME]"
type input "[URL][DOMAIN_NAME]"
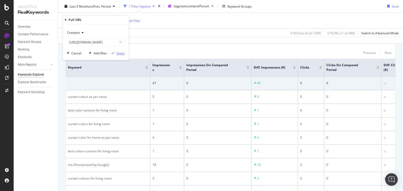
scroll to position [0, 0]
click at [120, 54] on div "Apply" at bounding box center [120, 53] width 8 height 4
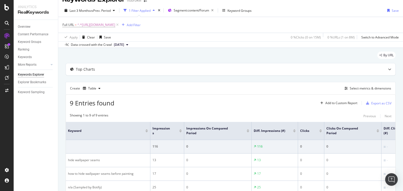
scroll to position [72, 0]
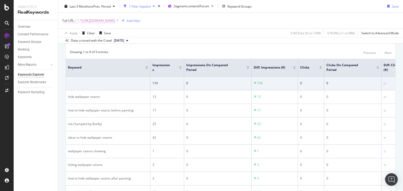
click at [115, 19] on span "^.*[URL][DOMAIN_NAME]" at bounding box center [96, 20] width 38 height 7
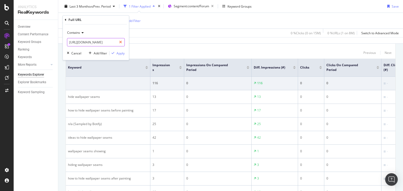
click at [121, 41] on icon at bounding box center [120, 43] width 3 height 4
click at [110, 42] on input "text" at bounding box center [95, 42] width 57 height 8
paste input "[URL][DOMAIN_NAME]"
type input "[URL][DOMAIN_NAME]"
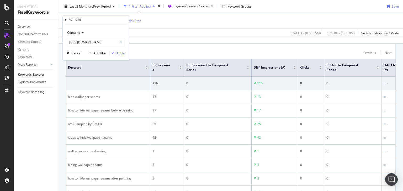
scroll to position [0, 0]
click at [120, 55] on div "Apply" at bounding box center [120, 53] width 8 height 4
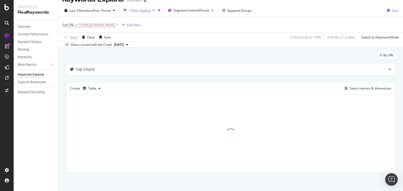
scroll to position [19, 0]
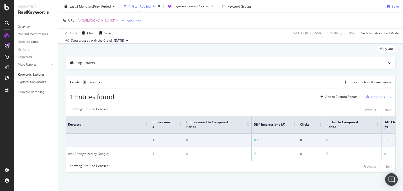
click at [115, 19] on span "^.*[URL][DOMAIN_NAME]" at bounding box center [96, 20] width 38 height 7
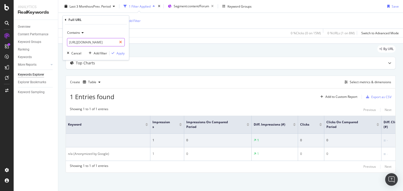
click at [120, 42] on icon at bounding box center [120, 43] width 3 height 4
click at [102, 42] on input "text" at bounding box center [95, 42] width 57 height 8
paste input "[URL][DOMAIN_NAME]"
type input "[URL][DOMAIN_NAME]"
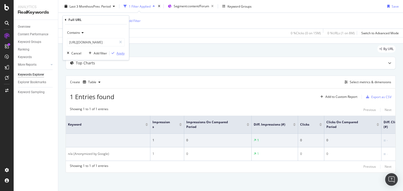
click at [120, 53] on div "Apply" at bounding box center [120, 53] width 8 height 4
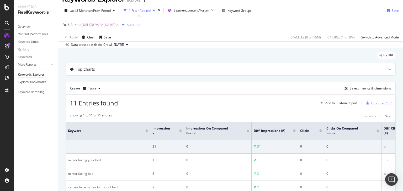
scroll to position [72, 0]
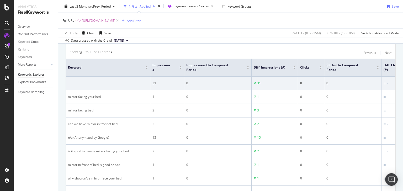
click at [115, 20] on span "^.*[URL][DOMAIN_NAME]" at bounding box center [96, 20] width 38 height 7
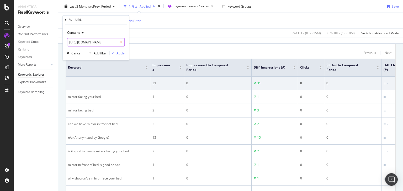
click at [120, 41] on icon at bounding box center [120, 43] width 3 height 4
click at [105, 42] on input "text" at bounding box center [95, 42] width 57 height 8
paste input "[URL][DOMAIN_NAME]"
type input "[URL][DOMAIN_NAME]"
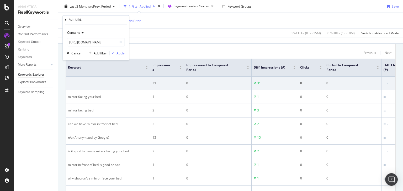
scroll to position [0, 0]
click at [118, 53] on div "Apply" at bounding box center [120, 53] width 8 height 4
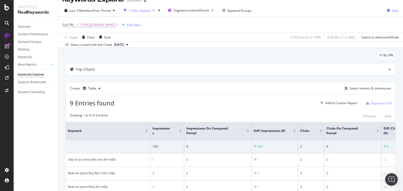
scroll to position [72, 0]
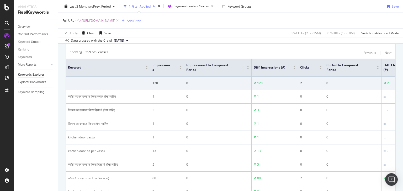
click at [115, 20] on span "^.*[URL][DOMAIN_NAME]" at bounding box center [96, 20] width 38 height 7
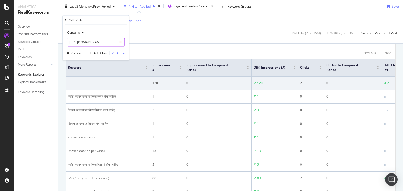
click at [119, 42] on icon at bounding box center [120, 43] width 3 height 4
click at [110, 42] on input "text" at bounding box center [95, 42] width 57 height 8
paste input "[URL][DOMAIN_NAME]"
type input "[URL][DOMAIN_NAME]"
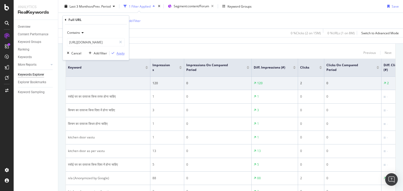
scroll to position [0, 0]
click at [119, 56] on button "Apply" at bounding box center [116, 53] width 15 height 5
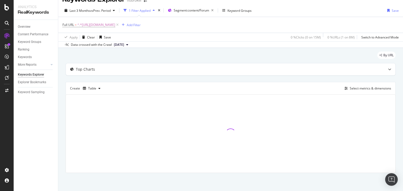
scroll to position [37, 0]
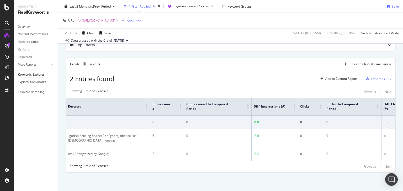
click at [115, 21] on span "^.*[URL][DOMAIN_NAME]" at bounding box center [96, 20] width 38 height 7
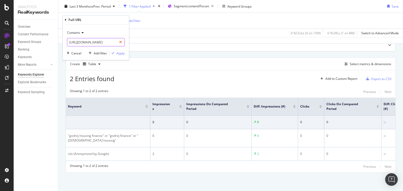
click at [121, 42] on icon at bounding box center [120, 43] width 3 height 4
click at [99, 43] on input "text" at bounding box center [95, 42] width 57 height 8
paste input "[URL][DOMAIN_NAME]"
type input "[URL][DOMAIN_NAME]"
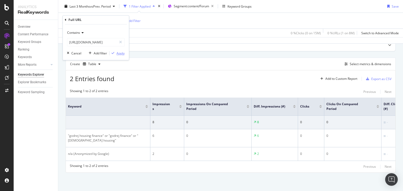
scroll to position [0, 0]
click at [119, 54] on div "Apply" at bounding box center [120, 53] width 8 height 4
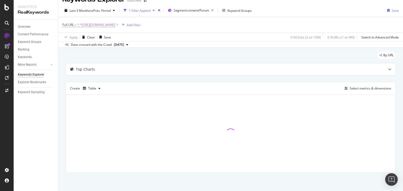
scroll to position [72, 0]
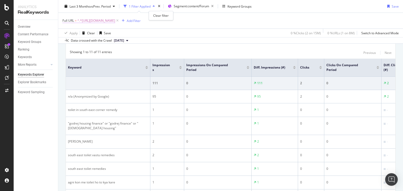
click at [115, 21] on span "^.*[URL][DOMAIN_NAME]" at bounding box center [96, 20] width 38 height 7
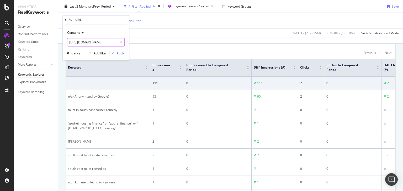
click at [120, 44] on icon at bounding box center [120, 43] width 3 height 4
click at [81, 43] on input "text" at bounding box center [95, 42] width 57 height 8
paste input "[URL][DOMAIN_NAME]"
type input "[URL][DOMAIN_NAME]"
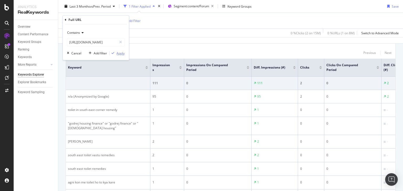
scroll to position [0, 0]
click at [116, 55] on div "Apply" at bounding box center [116, 53] width 15 height 5
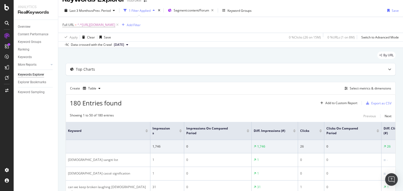
scroll to position [72, 0]
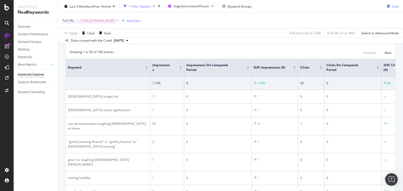
click at [115, 22] on span "^.*[URL][DOMAIN_NAME]" at bounding box center [96, 20] width 38 height 7
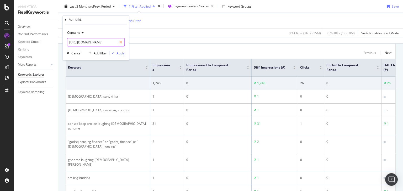
click at [122, 41] on icon at bounding box center [120, 43] width 3 height 4
click at [99, 42] on input "text" at bounding box center [95, 42] width 57 height 8
paste input "[URL][DOMAIN_NAME]"
type input "[URL][DOMAIN_NAME]"
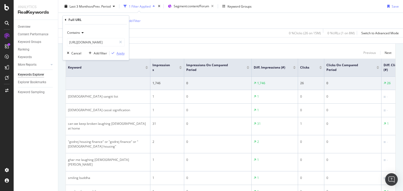
scroll to position [0, 0]
click at [123, 54] on div "Apply" at bounding box center [120, 53] width 8 height 4
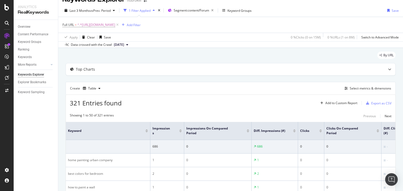
scroll to position [72, 0]
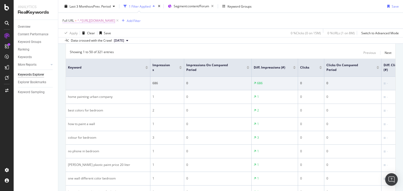
click at [115, 21] on span "^.*[URL][DOMAIN_NAME]" at bounding box center [96, 20] width 38 height 7
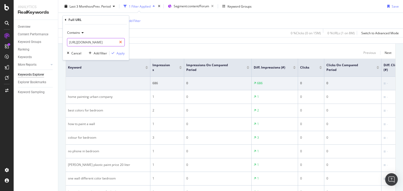
click at [119, 41] on div at bounding box center [121, 42] width 8 height 8
click at [108, 41] on input "text" at bounding box center [95, 42] width 57 height 8
paste input "[URL][DOMAIN_NAME]"
type input "[URL][DOMAIN_NAME]"
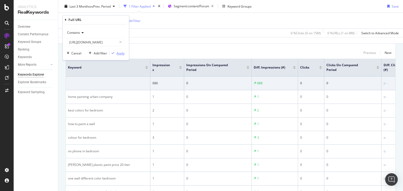
click at [123, 52] on div "Apply" at bounding box center [120, 53] width 8 height 4
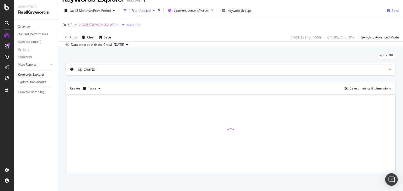
scroll to position [72, 0]
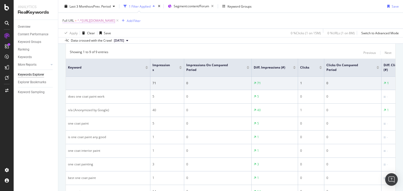
click at [115, 22] on span "^.*[URL][DOMAIN_NAME]" at bounding box center [96, 20] width 38 height 7
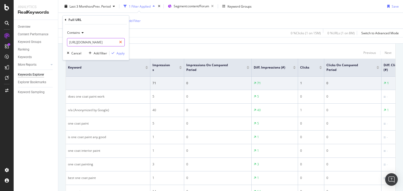
click at [122, 41] on div at bounding box center [121, 42] width 8 height 8
click at [102, 42] on input "text" at bounding box center [95, 42] width 57 height 8
paste input "[URL][DOMAIN_NAME]"
type input "[URL][DOMAIN_NAME]"
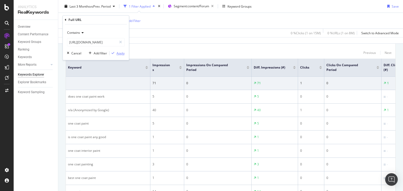
scroll to position [0, 0]
click at [118, 53] on div "Apply" at bounding box center [120, 53] width 8 height 4
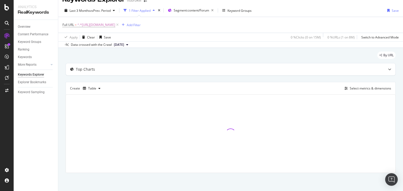
scroll to position [72, 0]
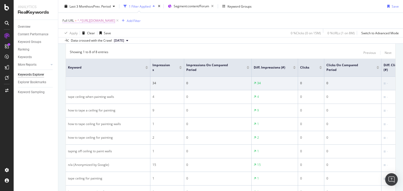
click at [115, 21] on span "^.*[URL][DOMAIN_NAME]" at bounding box center [96, 20] width 38 height 7
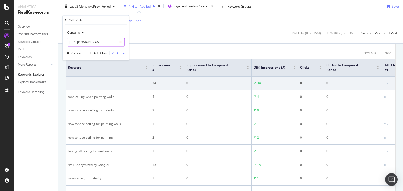
click at [121, 43] on icon at bounding box center [120, 43] width 3 height 4
click at [106, 42] on input "text" at bounding box center [95, 42] width 57 height 8
paste input "[URL][DOMAIN_NAME]"
type input "[URL][DOMAIN_NAME]"
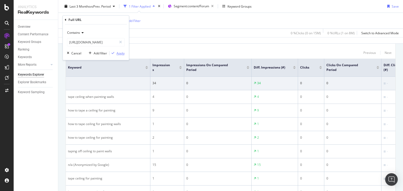
scroll to position [0, 0]
click at [117, 54] on div "Apply" at bounding box center [120, 53] width 8 height 4
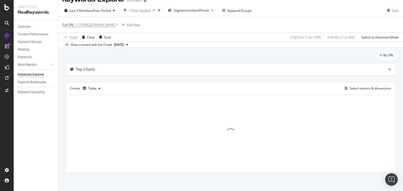
scroll to position [46, 0]
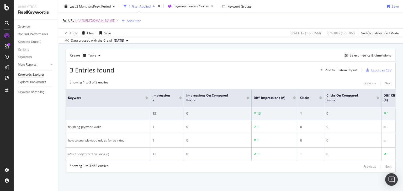
click at [115, 20] on span "^.*[URL][DOMAIN_NAME]" at bounding box center [96, 20] width 38 height 7
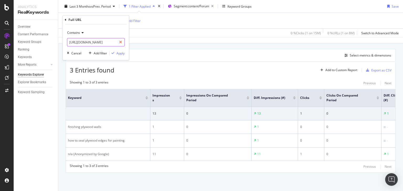
click at [122, 42] on icon at bounding box center [120, 43] width 3 height 4
click at [110, 43] on input "text" at bounding box center [95, 42] width 57 height 8
paste input "[URL][DOMAIN_NAME]"
type input "[URL][DOMAIN_NAME]"
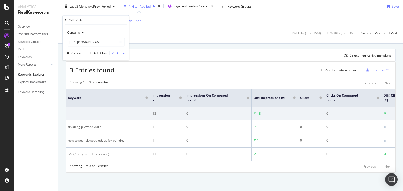
scroll to position [0, 0]
click at [123, 54] on div "Apply" at bounding box center [120, 53] width 8 height 4
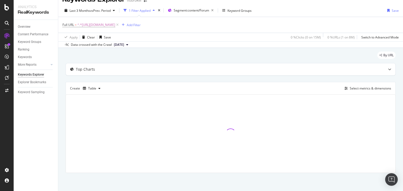
scroll to position [72, 0]
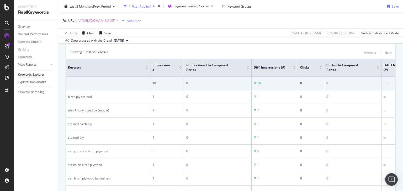
click at [115, 21] on span "^.*[URL][DOMAIN_NAME]" at bounding box center [96, 20] width 38 height 7
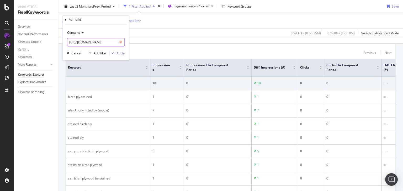
click at [121, 43] on icon at bounding box center [120, 43] width 3 height 4
click at [106, 42] on input "text" at bounding box center [95, 42] width 57 height 8
paste input "[URL][DOMAIN_NAME]"
type input "[URL][DOMAIN_NAME]"
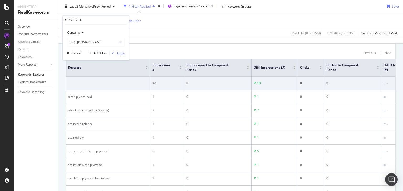
scroll to position [0, 0]
click at [120, 53] on div "Apply" at bounding box center [120, 53] width 8 height 4
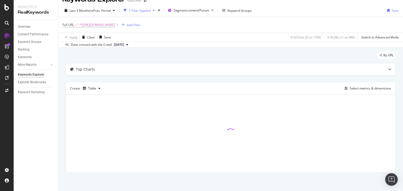
scroll to position [19, 0]
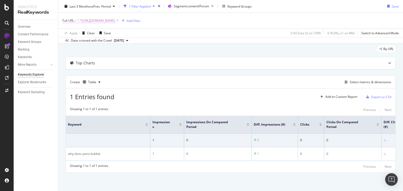
click at [115, 22] on span "^.*[URL][DOMAIN_NAME]" at bounding box center [96, 20] width 38 height 7
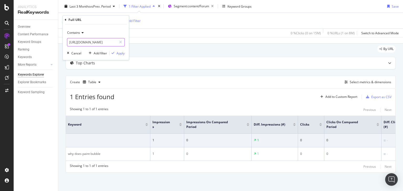
click at [121, 42] on icon at bounding box center [120, 43] width 3 height 4
click at [107, 43] on input "text" at bounding box center [95, 42] width 57 height 8
paste input "[URL][DOMAIN_NAME]"
type input "[URL][DOMAIN_NAME]"
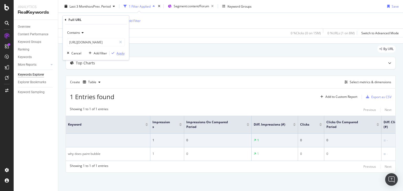
scroll to position [0, 0]
click at [119, 53] on div "Apply" at bounding box center [120, 53] width 8 height 4
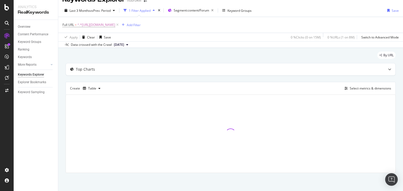
scroll to position [46, 0]
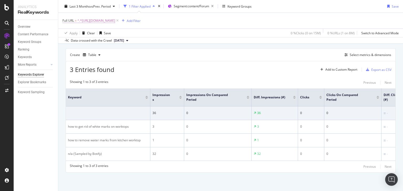
click at [115, 21] on span "^.*[URL][DOMAIN_NAME]" at bounding box center [96, 20] width 38 height 7
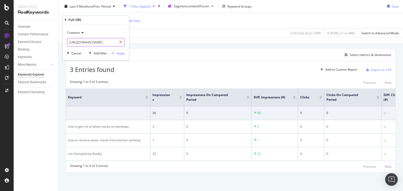
click at [121, 41] on icon at bounding box center [120, 43] width 3 height 4
click at [105, 42] on input "text" at bounding box center [95, 42] width 57 height 8
paste input "[URL][DOMAIN_NAME]"
type input "[URL][DOMAIN_NAME]"
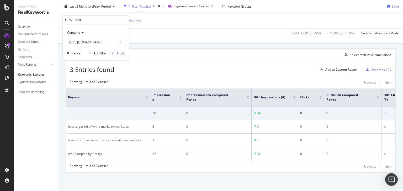
scroll to position [0, 0]
click at [119, 53] on div "Apply" at bounding box center [120, 53] width 8 height 4
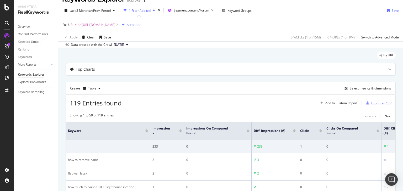
scroll to position [72, 0]
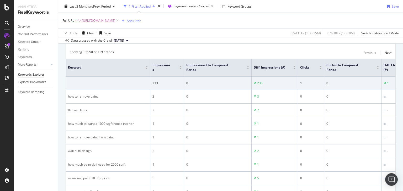
click at [115, 21] on span "^.*[URL][DOMAIN_NAME]" at bounding box center [96, 20] width 38 height 7
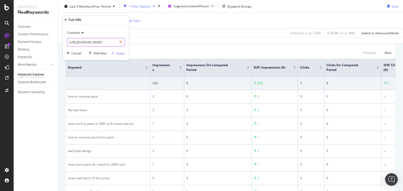
click at [121, 43] on icon at bounding box center [120, 43] width 3 height 4
click at [107, 44] on input "text" at bounding box center [95, 42] width 57 height 8
paste input "[URL][DOMAIN_NAME][PERSON_NAME]"
type input "[URL][DOMAIN_NAME][PERSON_NAME]"
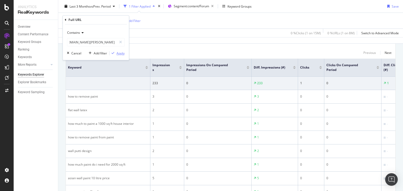
scroll to position [0, 0]
click at [121, 54] on div "Apply" at bounding box center [120, 53] width 8 height 4
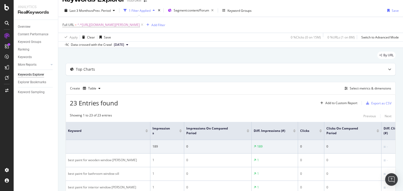
scroll to position [72, 0]
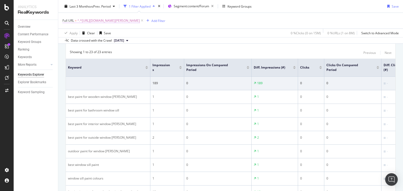
click at [134, 22] on span "^.*[URL][DOMAIN_NAME][PERSON_NAME]" at bounding box center [108, 20] width 62 height 7
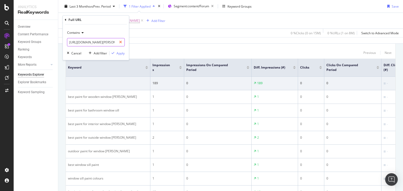
click at [119, 41] on div at bounding box center [121, 42] width 8 height 8
click at [105, 41] on input "text" at bounding box center [95, 42] width 57 height 8
paste input "[URL][DOMAIN_NAME]"
type input "[URL][DOMAIN_NAME]"
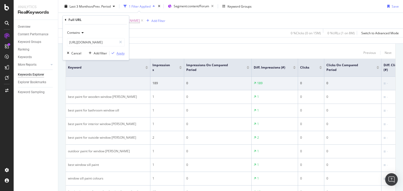
scroll to position [0, 0]
click at [119, 53] on div "Apply" at bounding box center [120, 53] width 8 height 4
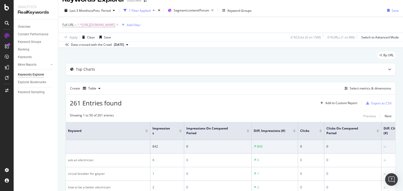
scroll to position [72, 0]
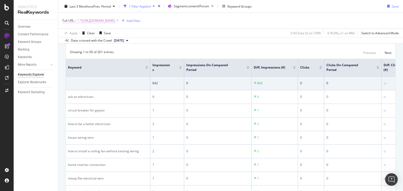
click at [115, 20] on span "^.*[URL][DOMAIN_NAME]" at bounding box center [96, 20] width 38 height 7
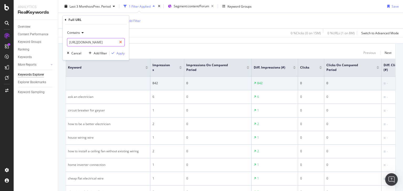
click at [121, 43] on icon at bounding box center [120, 43] width 3 height 4
click at [114, 42] on input "text" at bounding box center [95, 42] width 57 height 8
paste input "[URL][DOMAIN_NAME]"
type input "[URL][DOMAIN_NAME]"
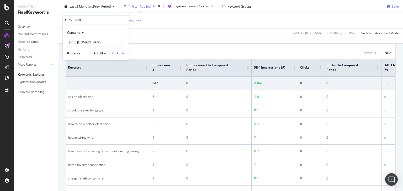
scroll to position [0, 0]
click at [122, 55] on div "Apply" at bounding box center [120, 53] width 8 height 4
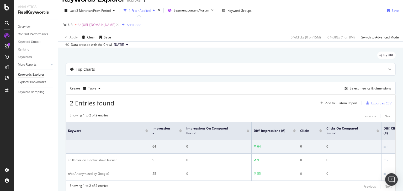
scroll to position [33, 0]
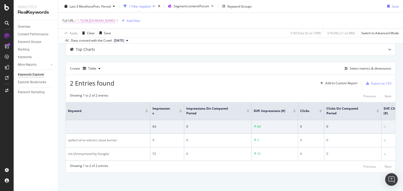
click at [115, 19] on span "^.*[URL][DOMAIN_NAME]" at bounding box center [96, 20] width 38 height 7
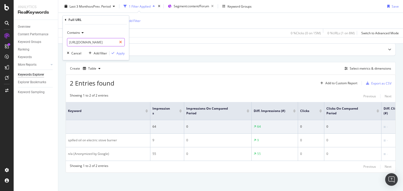
click at [123, 41] on div at bounding box center [121, 42] width 8 height 8
click at [75, 45] on input "text" at bounding box center [95, 42] width 57 height 8
paste input "[URL][DOMAIN_NAME]"
type input "[URL][DOMAIN_NAME]"
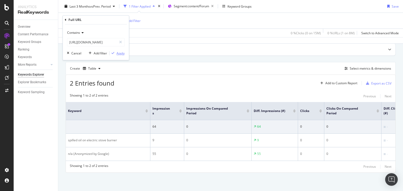
scroll to position [0, 0]
click at [122, 53] on div "Apply" at bounding box center [120, 53] width 8 height 4
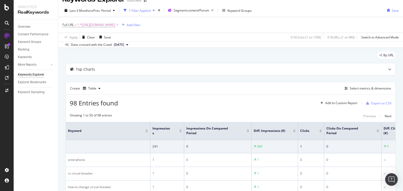
scroll to position [72, 0]
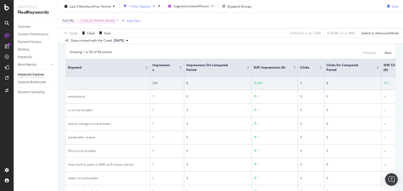
click at [115, 20] on span "^.*[URL][DOMAIN_NAME]" at bounding box center [96, 20] width 38 height 7
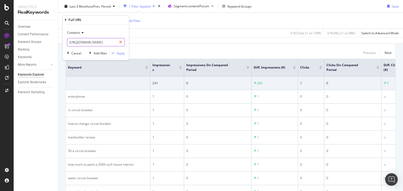
click at [120, 42] on icon at bounding box center [120, 43] width 3 height 4
click at [102, 47] on div "Contains Cancel Add filter Apply" at bounding box center [96, 43] width 66 height 36
click at [102, 42] on input "text" at bounding box center [95, 42] width 57 height 8
paste input "[URL][DOMAIN_NAME]"
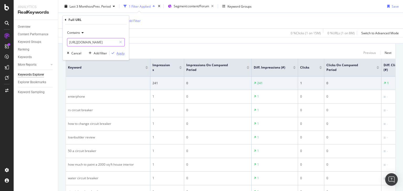
type input "[URL][DOMAIN_NAME]"
click at [119, 54] on div "Apply" at bounding box center [120, 53] width 8 height 4
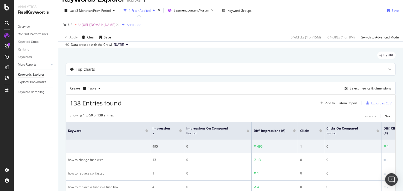
scroll to position [72, 0]
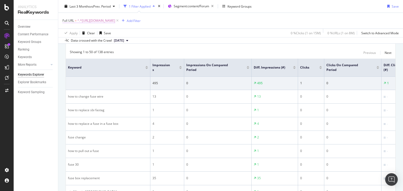
click at [115, 20] on span "^.*[URL][DOMAIN_NAME]" at bounding box center [96, 20] width 38 height 7
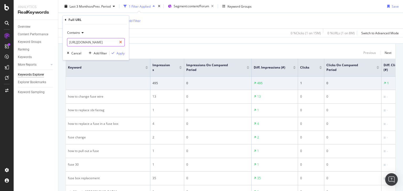
click at [120, 43] on icon at bounding box center [120, 43] width 3 height 4
click at [106, 41] on input "text" at bounding box center [95, 42] width 57 height 8
paste input "[URL][DOMAIN_NAME]"
type input "[URL][DOMAIN_NAME]"
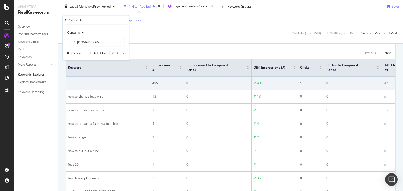
scroll to position [0, 0]
click at [119, 54] on div "Apply" at bounding box center [120, 53] width 8 height 4
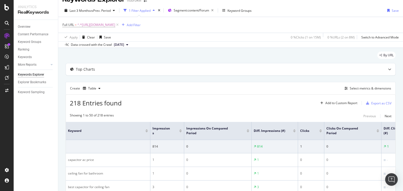
scroll to position [72, 0]
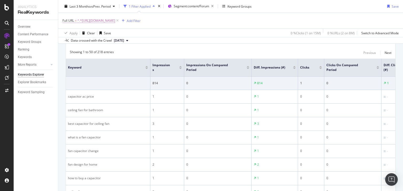
click at [115, 22] on span "^.*[URL][DOMAIN_NAME]" at bounding box center [96, 20] width 38 height 7
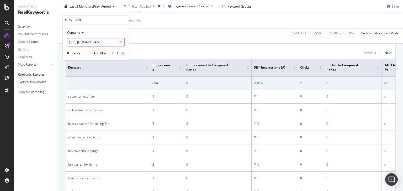
click at [120, 42] on icon at bounding box center [120, 43] width 3 height 4
click at [103, 42] on input "text" at bounding box center [95, 42] width 57 height 8
paste input "[URL][DOMAIN_NAME]"
type input "[URL][DOMAIN_NAME]"
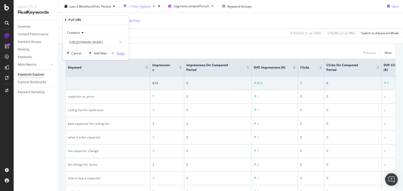
scroll to position [0, 0]
click at [119, 52] on div "Apply" at bounding box center [120, 53] width 8 height 4
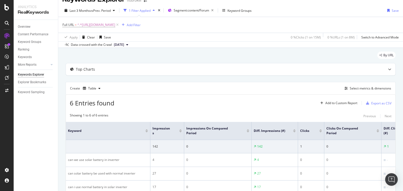
scroll to position [72, 0]
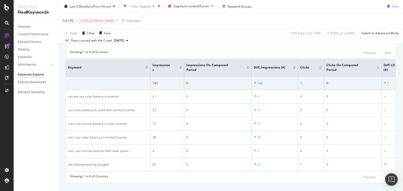
click at [115, 22] on span "^.*[URL][DOMAIN_NAME]" at bounding box center [96, 20] width 38 height 7
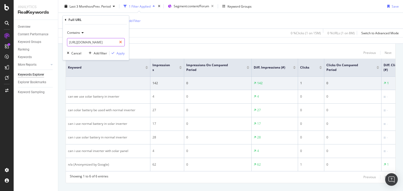
click at [120, 42] on icon at bounding box center [120, 43] width 3 height 4
click at [106, 43] on input "text" at bounding box center [95, 42] width 57 height 8
paste input "[URL][DOMAIN_NAME]"
type input "[URL][DOMAIN_NAME]"
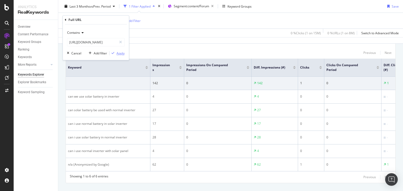
scroll to position [0, 0]
click at [120, 53] on div "Apply" at bounding box center [120, 53] width 8 height 4
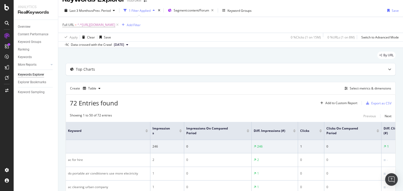
scroll to position [72, 0]
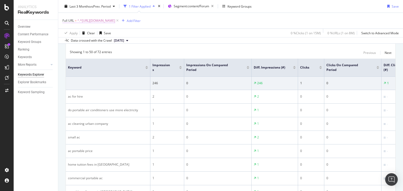
click at [115, 19] on span "^.*[URL][DOMAIN_NAME]" at bounding box center [96, 20] width 38 height 7
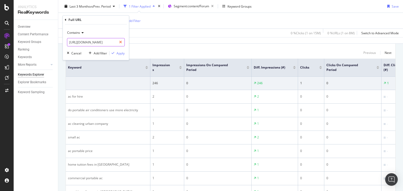
click at [121, 41] on icon at bounding box center [120, 43] width 3 height 4
click at [105, 42] on input "text" at bounding box center [95, 42] width 57 height 8
paste input "[URL][DOMAIN_NAME]"
type input "[URL][DOMAIN_NAME]"
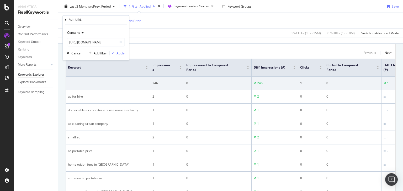
scroll to position [0, 0]
click at [118, 54] on div "Apply" at bounding box center [120, 53] width 8 height 4
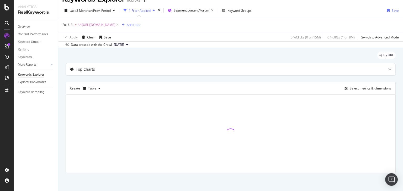
scroll to position [33, 0]
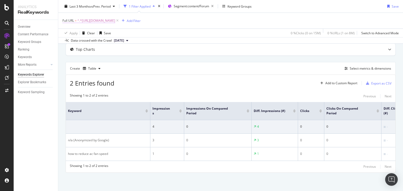
click at [115, 21] on span "^.*[URL][DOMAIN_NAME]" at bounding box center [96, 20] width 38 height 7
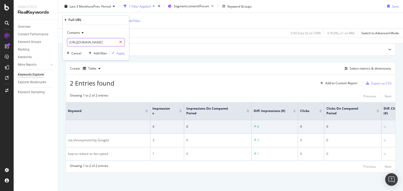
click at [121, 42] on icon at bounding box center [120, 43] width 3 height 4
click at [109, 42] on input "text" at bounding box center [95, 42] width 57 height 8
paste input "[URL][DOMAIN_NAME]"
type input "[URL][DOMAIN_NAME]"
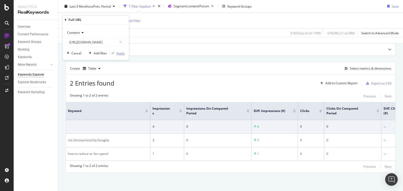
scroll to position [0, 0]
click at [123, 54] on div "Apply" at bounding box center [120, 53] width 8 height 4
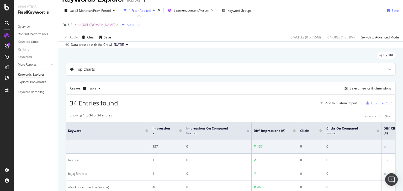
scroll to position [72, 0]
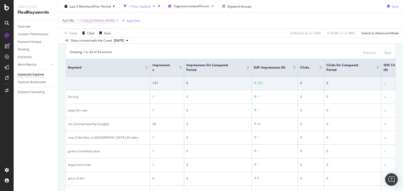
click at [115, 21] on span "^.*[URL][DOMAIN_NAME]" at bounding box center [96, 20] width 38 height 7
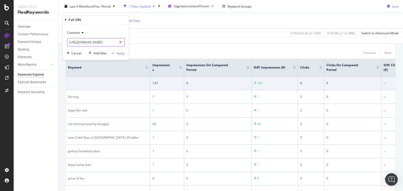
click at [121, 42] on icon at bounding box center [120, 43] width 3 height 4
click at [104, 42] on input "text" at bounding box center [95, 42] width 57 height 8
paste input "[URL][DOMAIN_NAME][PERSON_NAME]"
type input "[URL][DOMAIN_NAME][PERSON_NAME]"
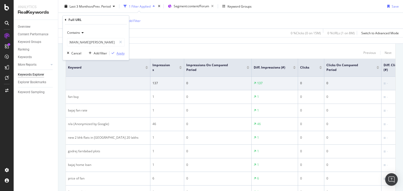
scroll to position [0, 0]
click at [120, 52] on div "Apply" at bounding box center [120, 53] width 8 height 4
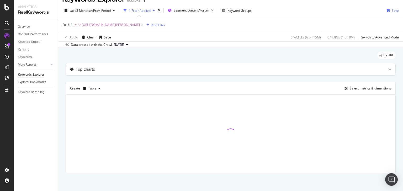
scroll to position [72, 0]
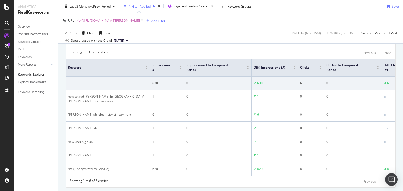
click at [140, 20] on span "^.*[URL][DOMAIN_NAME][PERSON_NAME]" at bounding box center [108, 20] width 62 height 7
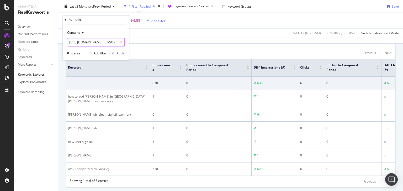
click at [121, 41] on icon at bounding box center [120, 43] width 3 height 4
click at [75, 42] on input "text" at bounding box center [95, 42] width 57 height 8
paste input "[URL][DOMAIN_NAME]"
type input "[URL][DOMAIN_NAME]"
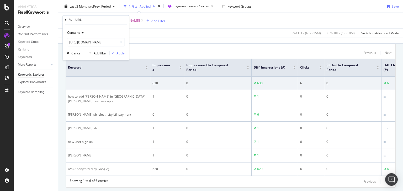
scroll to position [0, 0]
click at [116, 52] on div "button" at bounding box center [112, 53] width 7 height 3
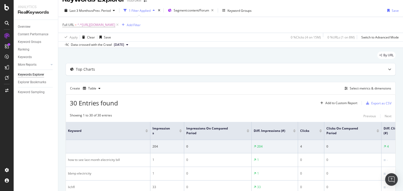
scroll to position [72, 0]
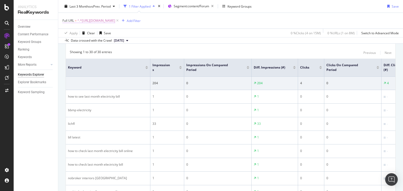
click at [115, 19] on span "^.*[URL][DOMAIN_NAME]" at bounding box center [96, 20] width 38 height 7
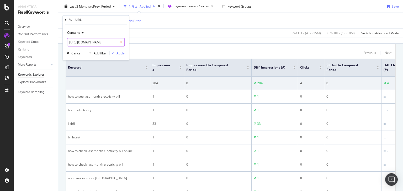
click at [120, 40] on div at bounding box center [121, 42] width 8 height 8
click at [100, 43] on input "text" at bounding box center [95, 42] width 57 height 8
paste input "[URL][DOMAIN_NAME]"
type input "[URL][DOMAIN_NAME]"
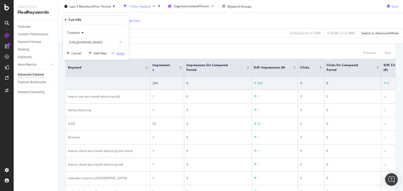
scroll to position [0, 0]
click at [122, 54] on div "Apply" at bounding box center [120, 53] width 8 height 4
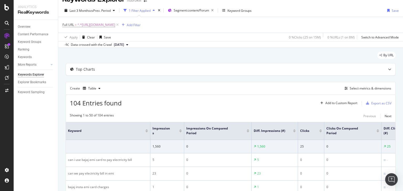
scroll to position [72, 0]
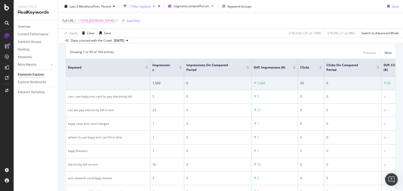
click at [115, 21] on span "^.*[URL][DOMAIN_NAME]" at bounding box center [96, 20] width 38 height 7
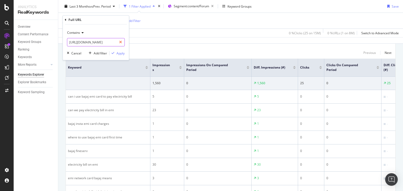
click at [121, 41] on icon at bounding box center [120, 43] width 3 height 4
click at [104, 42] on input "text" at bounding box center [95, 42] width 57 height 8
paste input "[URL][DOMAIN_NAME]"
type input "[URL][DOMAIN_NAME]"
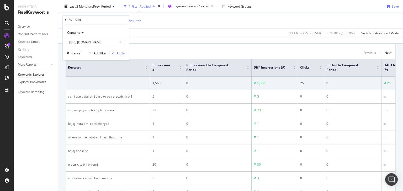
scroll to position [0, 0]
click at [116, 52] on div "button" at bounding box center [112, 53] width 7 height 3
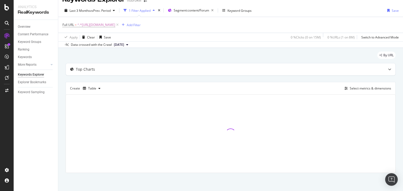
scroll to position [72, 0]
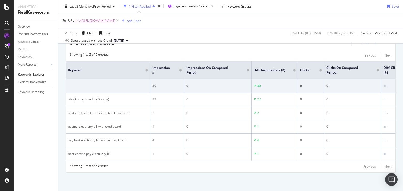
click at [115, 21] on span "^.*[URL][DOMAIN_NAME]" at bounding box center [96, 20] width 38 height 7
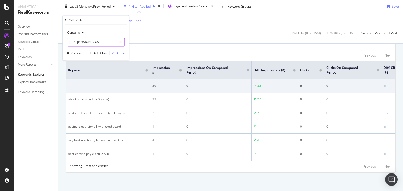
click at [120, 42] on icon at bounding box center [120, 43] width 3 height 4
click at [96, 41] on input "text" at bounding box center [95, 42] width 57 height 8
paste input "[URL][DOMAIN_NAME]"
type input "[URL][DOMAIN_NAME]"
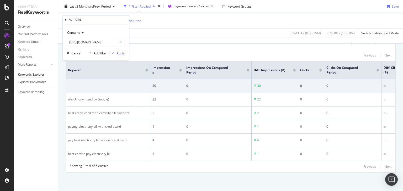
scroll to position [0, 0]
click at [116, 52] on div "Apply" at bounding box center [120, 53] width 8 height 4
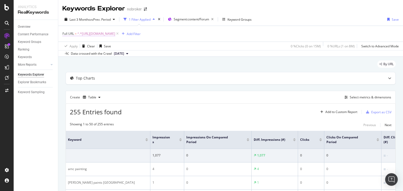
click at [115, 34] on span "^.*[URL][DOMAIN_NAME]" at bounding box center [96, 33] width 38 height 7
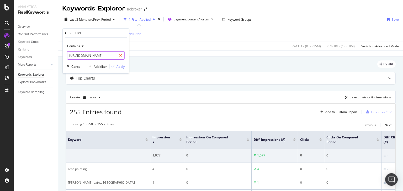
click at [119, 55] on div at bounding box center [121, 55] width 8 height 8
click at [100, 55] on input "text" at bounding box center [95, 55] width 57 height 8
paste input "[URL][DOMAIN_NAME]"
type input "[URL][DOMAIN_NAME]"
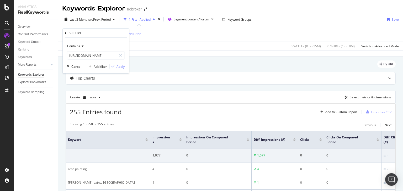
scroll to position [0, 0]
click at [118, 67] on div "Apply" at bounding box center [120, 66] width 8 height 4
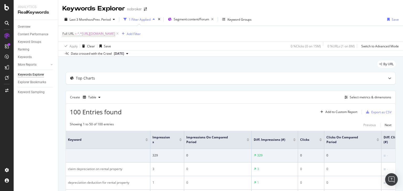
click at [115, 34] on span "^.*[URL][DOMAIN_NAME]" at bounding box center [96, 33] width 38 height 7
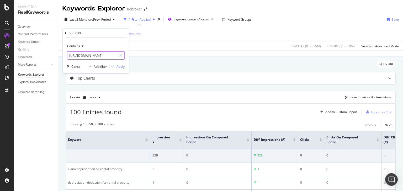
drag, startPoint x: 124, startPoint y: 53, endPoint x: 121, endPoint y: 53, distance: 2.9
click at [124, 53] on div at bounding box center [121, 55] width 8 height 8
click at [98, 56] on input "text" at bounding box center [95, 55] width 57 height 8
paste input "[URL][DOMAIN_NAME]"
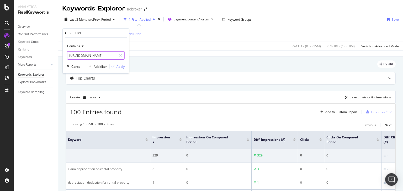
type input "[URL][DOMAIN_NAME]"
click at [119, 67] on div "Apply" at bounding box center [120, 66] width 8 height 4
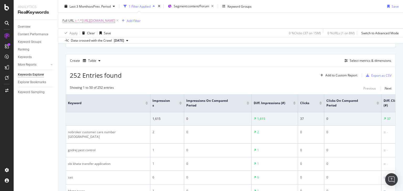
scroll to position [36, 0]
click at [115, 21] on span "^.*[URL][DOMAIN_NAME]" at bounding box center [96, 20] width 38 height 7
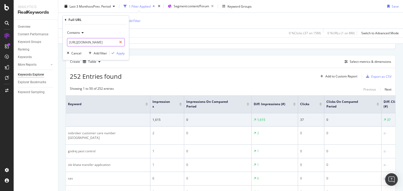
click at [121, 42] on icon at bounding box center [120, 43] width 3 height 4
click at [98, 41] on input "text" at bounding box center [95, 42] width 57 height 8
paste input "[URL][DOMAIN_NAME][DATE]"
type input "[URL][DOMAIN_NAME][DATE]"
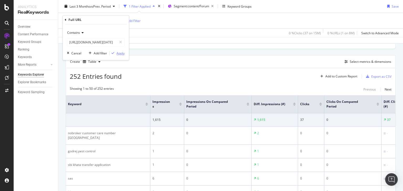
scroll to position [0, 0]
click at [118, 54] on div "Apply" at bounding box center [120, 53] width 8 height 4
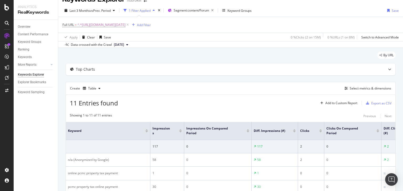
scroll to position [36, 0]
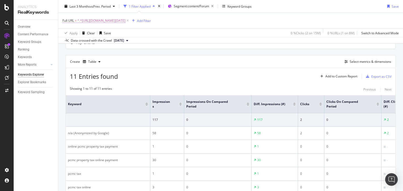
click at [125, 20] on span "^.*[URL][DOMAIN_NAME][DATE]" at bounding box center [101, 20] width 48 height 7
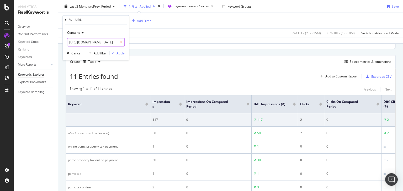
click at [121, 43] on icon at bounding box center [120, 43] width 3 height 4
click at [107, 42] on input "text" at bounding box center [95, 42] width 57 height 8
paste input "[URL][DOMAIN_NAME]"
type input "[URL][DOMAIN_NAME]"
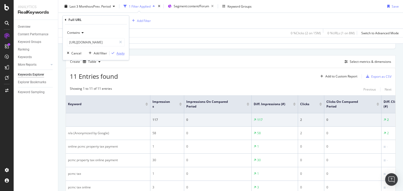
scroll to position [0, 0]
click at [119, 53] on div "Apply" at bounding box center [120, 53] width 8 height 4
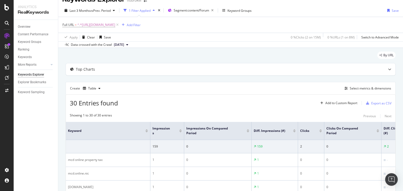
scroll to position [36, 0]
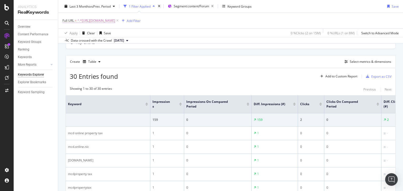
click at [115, 21] on span "^.*[URL][DOMAIN_NAME]" at bounding box center [96, 20] width 38 height 7
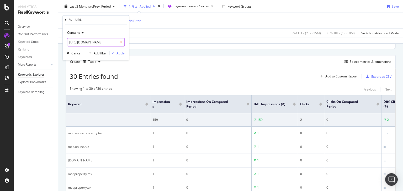
click at [119, 43] on icon at bounding box center [120, 43] width 3 height 4
click at [116, 42] on input "text" at bounding box center [95, 42] width 57 height 8
paste input "[URL][DOMAIN_NAME]"
type input "[URL][DOMAIN_NAME]"
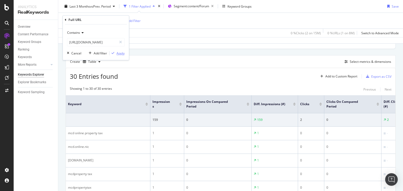
scroll to position [0, 0]
click at [121, 55] on div "Apply" at bounding box center [120, 53] width 8 height 4
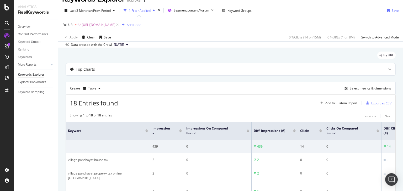
scroll to position [36, 0]
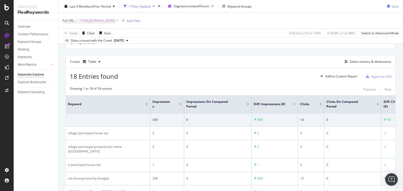
click at [115, 18] on span "^.*[URL][DOMAIN_NAME]" at bounding box center [96, 20] width 38 height 7
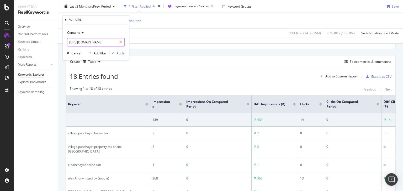
click at [120, 41] on icon at bounding box center [120, 43] width 3 height 4
click at [111, 41] on input "text" at bounding box center [95, 42] width 57 height 8
paste input "[URL][DOMAIN_NAME]"
type input "[URL][DOMAIN_NAME]"
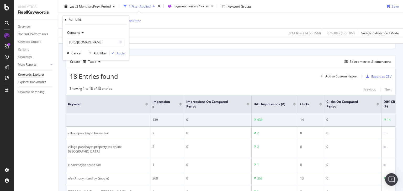
scroll to position [0, 0]
click at [116, 54] on div "Apply" at bounding box center [120, 53] width 8 height 4
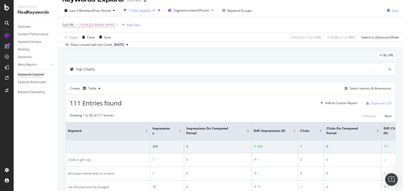
scroll to position [36, 0]
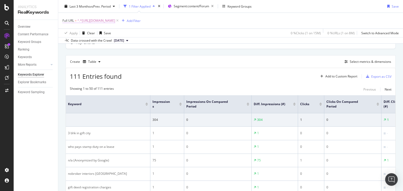
click at [115, 20] on span "^.*[URL][DOMAIN_NAME]" at bounding box center [96, 20] width 38 height 7
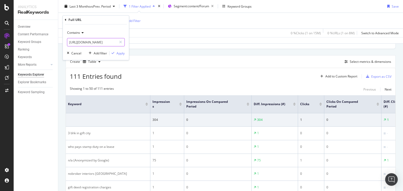
drag, startPoint x: 122, startPoint y: 42, endPoint x: 115, endPoint y: 40, distance: 7.6
click at [121, 42] on icon at bounding box center [120, 43] width 3 height 4
click at [114, 40] on input "text" at bounding box center [95, 42] width 57 height 8
paste input "[URL][DOMAIN_NAME]"
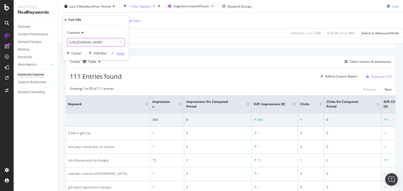
type input "[URL][DOMAIN_NAME]"
click at [120, 54] on div "Apply" at bounding box center [120, 53] width 8 height 4
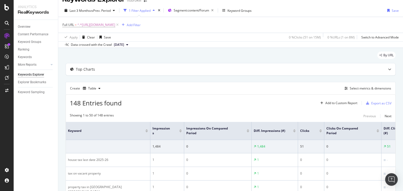
scroll to position [36, 0]
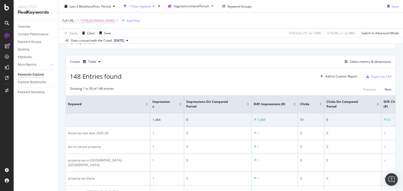
click at [115, 23] on span "^.*[URL][DOMAIN_NAME]" at bounding box center [96, 20] width 38 height 7
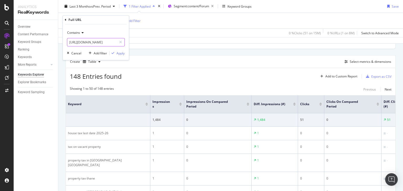
drag, startPoint x: 121, startPoint y: 42, endPoint x: 111, endPoint y: 42, distance: 9.7
click at [120, 42] on icon at bounding box center [120, 43] width 3 height 4
click at [105, 42] on input "text" at bounding box center [95, 42] width 57 height 8
paste input "[URL][DOMAIN_NAME]"
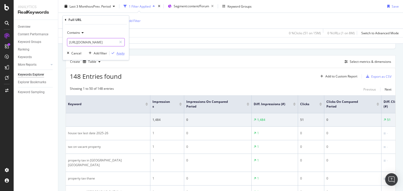
type input "[URL][DOMAIN_NAME]"
click at [119, 55] on div "Apply" at bounding box center [120, 53] width 8 height 4
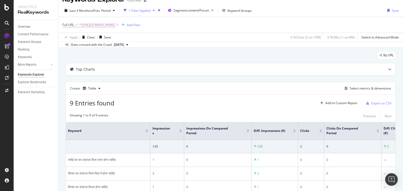
scroll to position [36, 0]
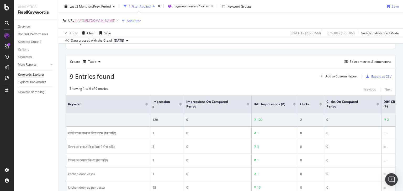
click at [115, 21] on span "^.*[URL][DOMAIN_NAME]" at bounding box center [96, 20] width 38 height 7
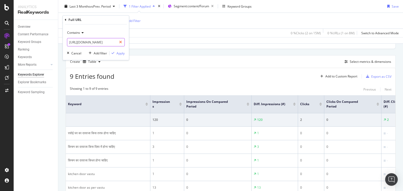
click at [120, 41] on icon at bounding box center [120, 43] width 3 height 4
click at [107, 43] on input "text" at bounding box center [95, 42] width 57 height 8
paste input "[URL][DOMAIN_NAME]"
type input "[URL][DOMAIN_NAME]"
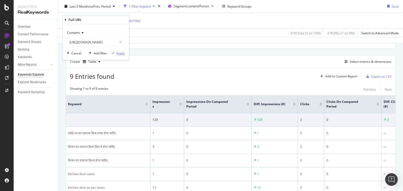
scroll to position [0, 0]
click at [118, 54] on div "Apply" at bounding box center [120, 53] width 8 height 4
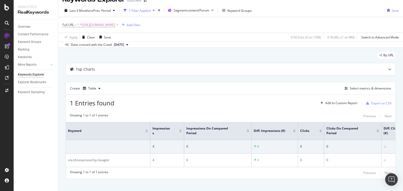
scroll to position [19, 0]
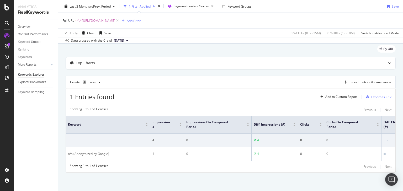
click at [115, 19] on span "^.*[URL][DOMAIN_NAME]" at bounding box center [96, 20] width 38 height 7
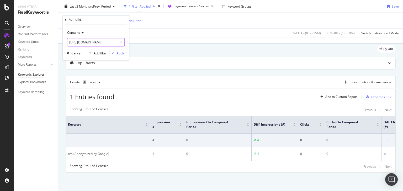
drag, startPoint x: 121, startPoint y: 43, endPoint x: 108, endPoint y: 42, distance: 12.3
click at [121, 43] on icon at bounding box center [120, 43] width 3 height 4
click at [104, 42] on input "text" at bounding box center [95, 42] width 57 height 8
paste input "[URL][DOMAIN_NAME]"
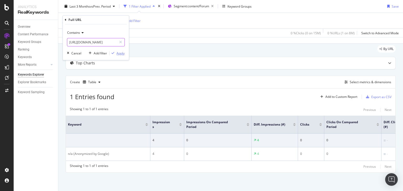
type input "[URL][DOMAIN_NAME]"
click at [120, 52] on div "Apply" at bounding box center [120, 53] width 8 height 4
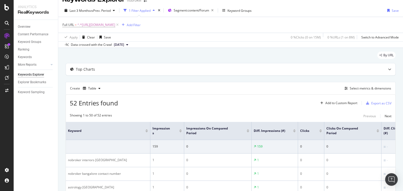
scroll to position [36, 0]
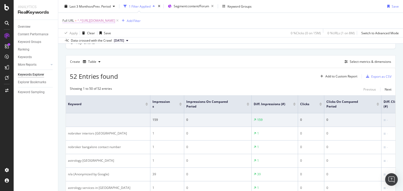
click at [115, 21] on span "^.*[URL][DOMAIN_NAME]" at bounding box center [96, 20] width 38 height 7
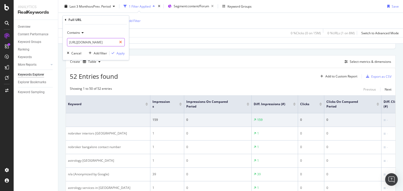
click at [121, 41] on icon at bounding box center [120, 43] width 3 height 4
click at [103, 46] on input "text" at bounding box center [95, 42] width 57 height 8
paste input "[URL][DOMAIN_NAME]"
type input "[URL][DOMAIN_NAME]"
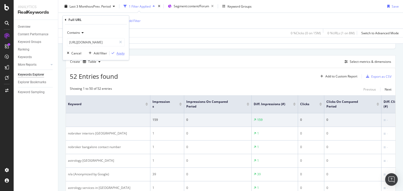
scroll to position [0, 0]
click at [116, 54] on div "button" at bounding box center [112, 53] width 7 height 3
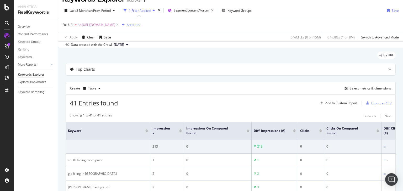
scroll to position [36, 0]
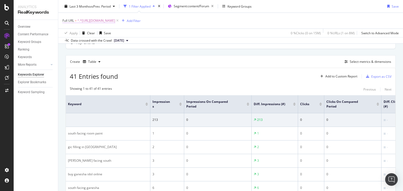
click at [115, 22] on span "^.*[URL][DOMAIN_NAME]" at bounding box center [96, 20] width 38 height 7
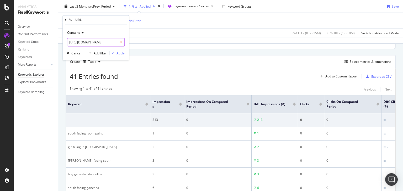
click at [119, 41] on icon at bounding box center [120, 43] width 3 height 4
click at [104, 44] on input "text" at bounding box center [95, 42] width 57 height 8
paste input "[URL][DOMAIN_NAME][PERSON_NAME]"
type input "[URL][DOMAIN_NAME][PERSON_NAME]"
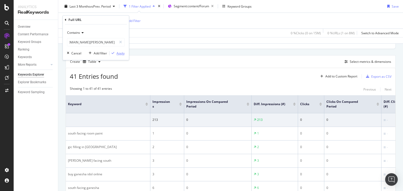
scroll to position [0, 0]
click at [121, 54] on div "Apply" at bounding box center [120, 53] width 8 height 4
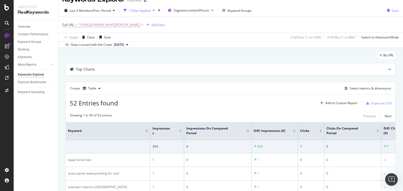
scroll to position [36, 0]
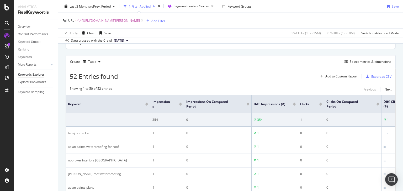
click at [136, 19] on span "^.*[URL][DOMAIN_NAME][PERSON_NAME]" at bounding box center [108, 20] width 62 height 7
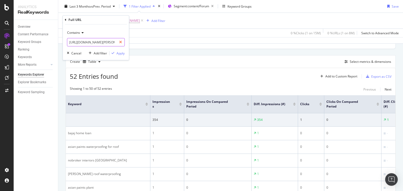
click at [120, 43] on icon at bounding box center [120, 43] width 3 height 4
click at [107, 42] on input "text" at bounding box center [95, 42] width 57 height 8
paste input "[URL][DOMAIN_NAME]"
type input "[URL][DOMAIN_NAME]"
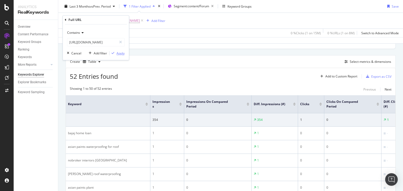
scroll to position [0, 0]
click at [119, 53] on div "Apply" at bounding box center [120, 53] width 8 height 4
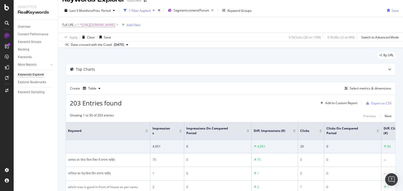
scroll to position [36, 0]
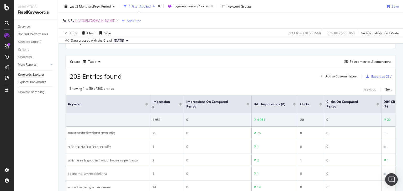
click at [115, 21] on span "^.*[URL][DOMAIN_NAME]" at bounding box center [96, 20] width 38 height 7
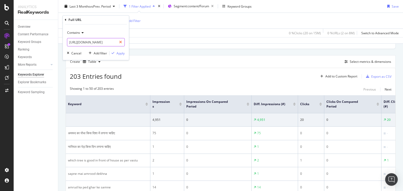
click at [122, 41] on div at bounding box center [121, 42] width 8 height 8
click at [114, 42] on input "text" at bounding box center [95, 42] width 57 height 8
paste input "[URL][DOMAIN_NAME]"
type input "[URL][DOMAIN_NAME]"
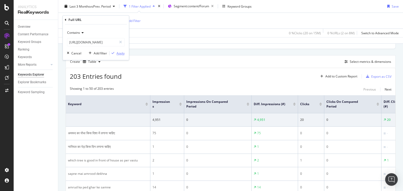
scroll to position [0, 0]
click at [120, 54] on div "Apply" at bounding box center [120, 53] width 8 height 4
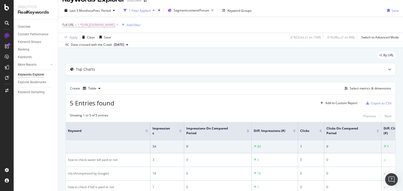
scroll to position [36, 0]
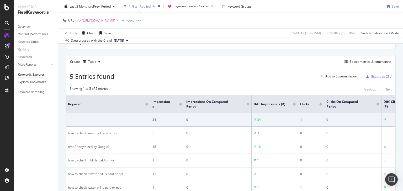
click at [115, 20] on span "^.*[URL][DOMAIN_NAME]" at bounding box center [96, 20] width 38 height 7
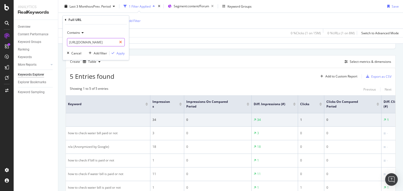
click at [121, 41] on icon at bounding box center [120, 43] width 3 height 4
click at [90, 45] on input "text" at bounding box center [95, 42] width 57 height 8
paste input "[URL][DOMAIN_NAME]"
type input "[URL][DOMAIN_NAME]"
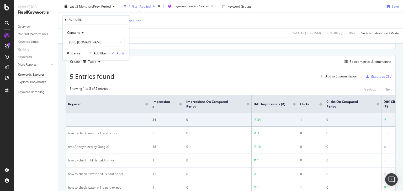
scroll to position [0, 0]
click at [117, 54] on div "Apply" at bounding box center [120, 53] width 8 height 4
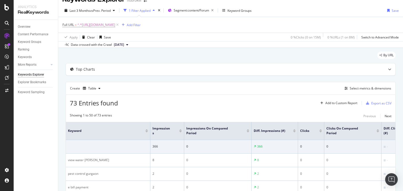
scroll to position [36, 0]
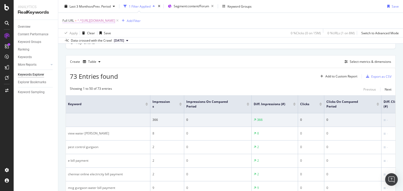
click at [115, 18] on span "^.*[URL][DOMAIN_NAME]" at bounding box center [96, 20] width 38 height 7
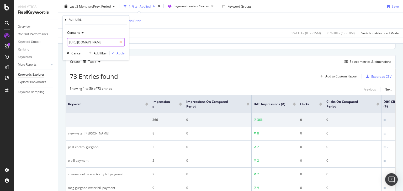
click at [121, 42] on icon at bounding box center [120, 43] width 3 height 4
click at [93, 42] on input "text" at bounding box center [95, 42] width 57 height 8
paste input "[URL][DOMAIN_NAME]"
type input "[URL][DOMAIN_NAME]"
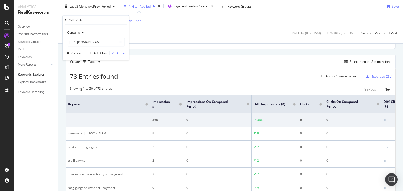
scroll to position [0, 0]
click at [119, 55] on div "Apply" at bounding box center [120, 53] width 8 height 4
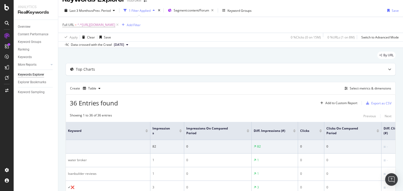
scroll to position [36, 0]
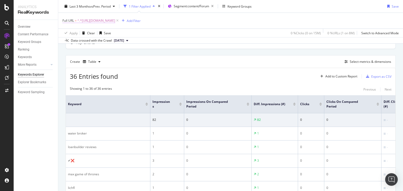
click at [115, 22] on span "^.*[URL][DOMAIN_NAME]" at bounding box center [96, 20] width 38 height 7
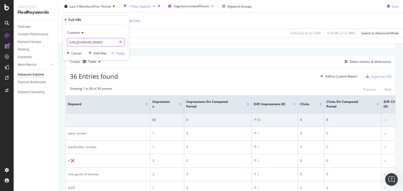
click at [121, 41] on icon at bounding box center [120, 43] width 3 height 4
click at [105, 43] on input "text" at bounding box center [95, 42] width 57 height 8
paste input "[URL][DOMAIN_NAME]"
type input "[URL][DOMAIN_NAME]"
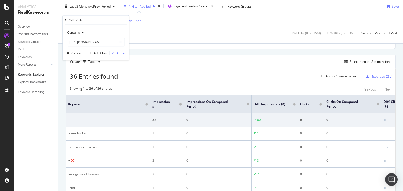
scroll to position [0, 0]
click at [119, 51] on div "Apply" at bounding box center [120, 53] width 8 height 4
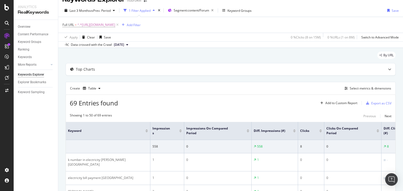
scroll to position [36, 0]
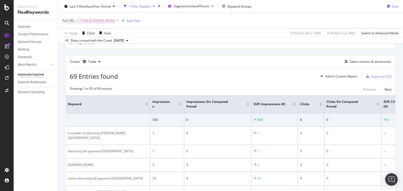
click at [115, 22] on span "^.*[URL][DOMAIN_NAME]" at bounding box center [96, 20] width 38 height 7
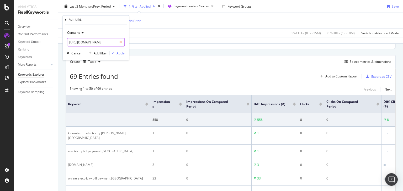
click at [121, 43] on icon at bounding box center [120, 43] width 3 height 4
click at [82, 45] on input "text" at bounding box center [95, 42] width 57 height 8
paste input "[URL][DOMAIN_NAME]"
type input "[URL][DOMAIN_NAME]"
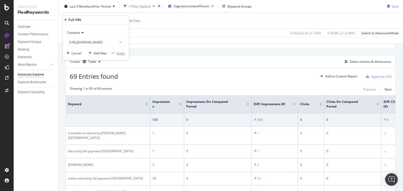
click at [122, 55] on div "Apply" at bounding box center [120, 53] width 8 height 4
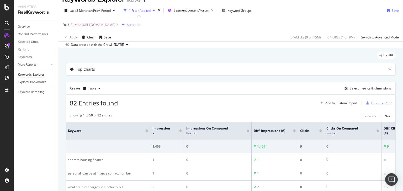
scroll to position [36, 0]
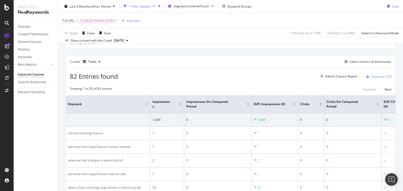
click at [115, 20] on span "^.*[URL][DOMAIN_NAME]" at bounding box center [96, 20] width 38 height 7
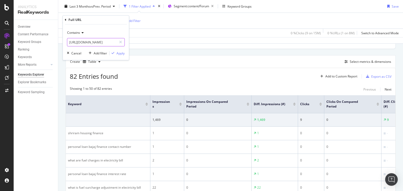
click at [116, 42] on input "[URL][DOMAIN_NAME]" at bounding box center [92, 42] width 50 height 8
click at [122, 41] on icon at bounding box center [120, 43] width 3 height 4
click at [106, 43] on input "text" at bounding box center [95, 42] width 57 height 8
paste input "[URL][DOMAIN_NAME]"
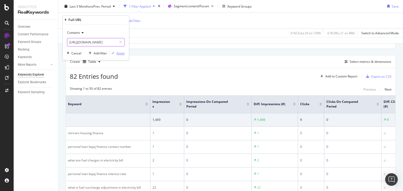
type input "[URL][DOMAIN_NAME]"
click at [116, 55] on div "Apply" at bounding box center [120, 53] width 8 height 4
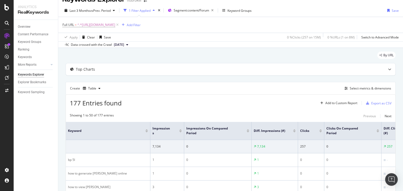
scroll to position [36, 0]
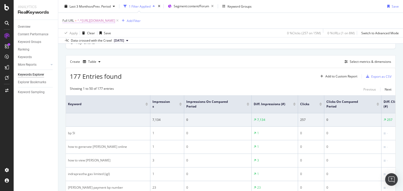
click at [115, 21] on span "^.*[URL][DOMAIN_NAME]" at bounding box center [96, 20] width 38 height 7
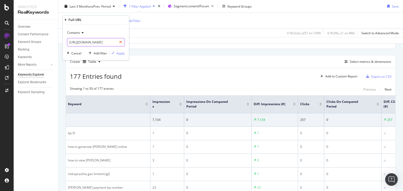
click at [121, 41] on icon at bounding box center [120, 43] width 3 height 4
click at [95, 41] on input "text" at bounding box center [95, 42] width 57 height 8
paste input "[URL][DOMAIN_NAME]"
type input "[URL][DOMAIN_NAME]"
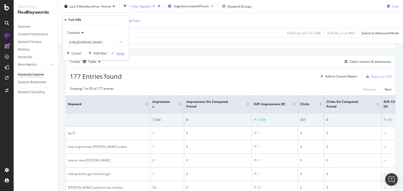
scroll to position [0, 0]
click at [119, 54] on div "Apply" at bounding box center [120, 53] width 8 height 4
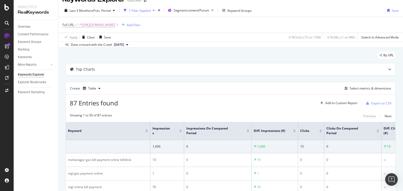
scroll to position [36, 0]
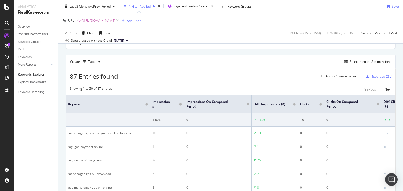
click at [115, 22] on span "^.*[URL][DOMAIN_NAME]" at bounding box center [96, 20] width 38 height 7
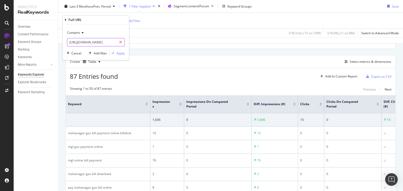
click at [119, 42] on div at bounding box center [121, 42] width 8 height 8
click at [109, 42] on input "text" at bounding box center [95, 42] width 57 height 8
paste input "[URL][DOMAIN_NAME]"
type input "[URL][DOMAIN_NAME]"
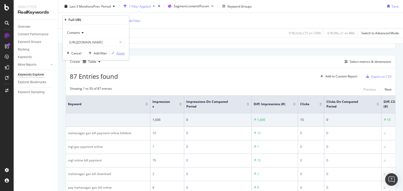
scroll to position [0, 0]
click at [119, 52] on div "Apply" at bounding box center [120, 53] width 8 height 4
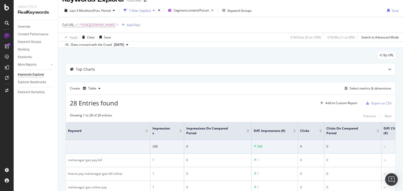
scroll to position [36, 0]
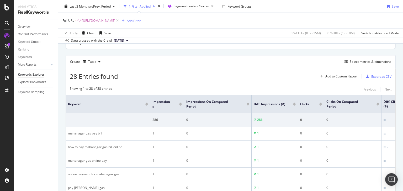
click at [115, 21] on span "^.*[URL][DOMAIN_NAME]" at bounding box center [96, 20] width 38 height 7
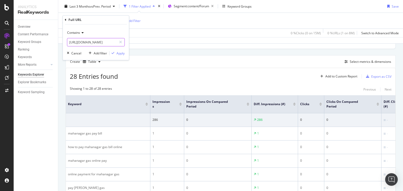
click at [121, 43] on div at bounding box center [121, 42] width 8 height 8
click at [117, 42] on input "text" at bounding box center [92, 42] width 50 height 8
paste input "[URL][DOMAIN_NAME]"
type input "[URL][DOMAIN_NAME]"
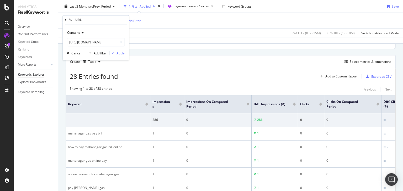
scroll to position [0, 0]
click at [119, 51] on div "Apply" at bounding box center [120, 53] width 8 height 4
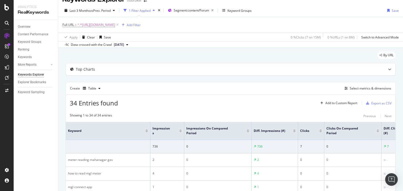
scroll to position [36, 0]
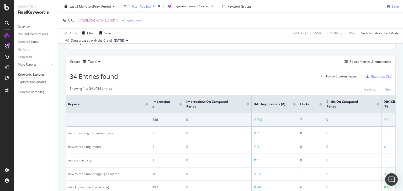
click at [115, 21] on span "^.*[URL][DOMAIN_NAME]" at bounding box center [96, 20] width 38 height 7
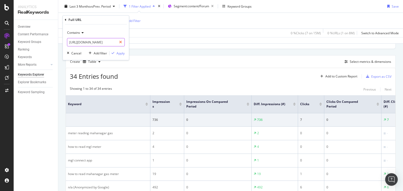
click at [120, 41] on icon at bounding box center [120, 43] width 3 height 4
click at [97, 44] on input "text" at bounding box center [95, 42] width 57 height 8
paste input "[URL][DOMAIN_NAME]"
type input "[URL][DOMAIN_NAME]"
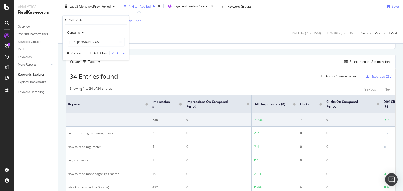
scroll to position [0, 0]
click at [118, 53] on div "Apply" at bounding box center [120, 53] width 8 height 4
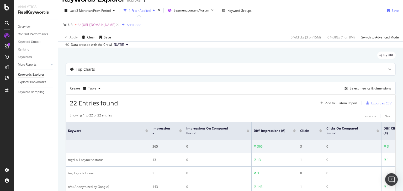
scroll to position [36, 0]
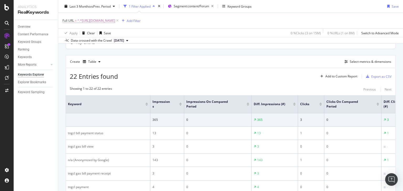
click at [115, 20] on span "^.*[URL][DOMAIN_NAME]" at bounding box center [96, 20] width 38 height 7
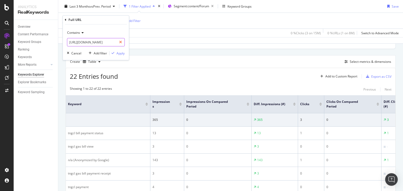
click at [120, 41] on icon at bounding box center [120, 43] width 3 height 4
click at [107, 41] on input "text" at bounding box center [95, 42] width 57 height 8
paste
type input "[URL][DOMAIN_NAME]"
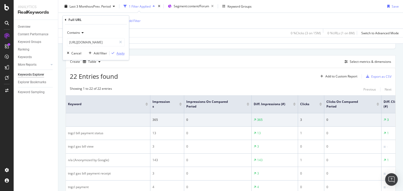
scroll to position [0, 0]
click at [117, 52] on div "Apply" at bounding box center [120, 53] width 8 height 4
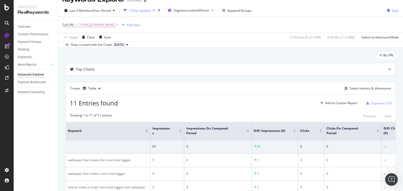
scroll to position [36, 0]
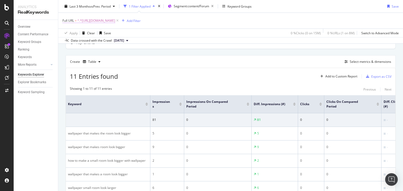
click at [115, 22] on span "^.*[URL][DOMAIN_NAME]" at bounding box center [96, 20] width 38 height 7
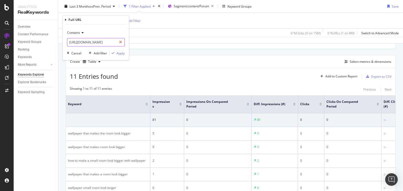
click at [120, 41] on icon at bounding box center [120, 43] width 3 height 4
click at [107, 44] on input "text" at bounding box center [95, 42] width 57 height 8
type input "[URL][DOMAIN_NAME]"
click at [119, 52] on div "Apply" at bounding box center [120, 53] width 8 height 4
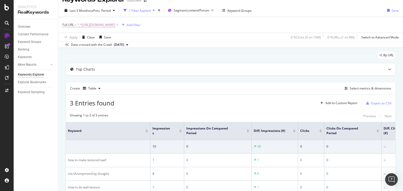
scroll to position [36, 0]
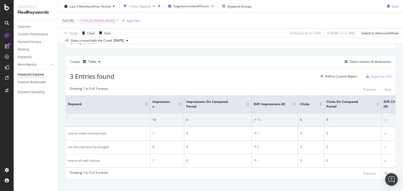
click at [115, 20] on span "^.*[URL][DOMAIN_NAME]" at bounding box center [96, 20] width 38 height 7
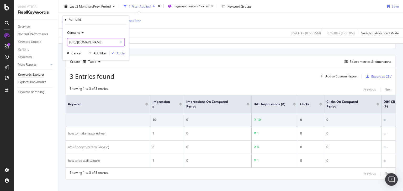
click at [122, 41] on icon at bounding box center [120, 43] width 3 height 4
click at [113, 42] on input "text" at bounding box center [95, 42] width 57 height 8
type input "[URL][DOMAIN_NAME]"
click at [119, 54] on div "Apply" at bounding box center [120, 53] width 8 height 4
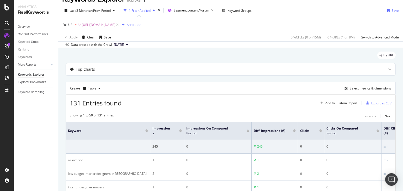
scroll to position [36, 0]
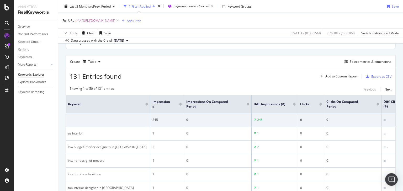
click at [115, 22] on span "^.*[URL][DOMAIN_NAME]" at bounding box center [96, 20] width 38 height 7
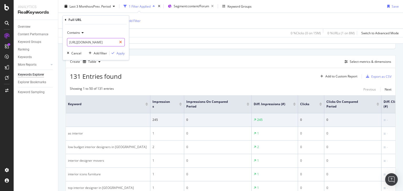
click at [120, 41] on icon at bounding box center [120, 43] width 3 height 4
click at [109, 42] on input "text" at bounding box center [95, 42] width 57 height 8
type input "[URL][DOMAIN_NAME]"
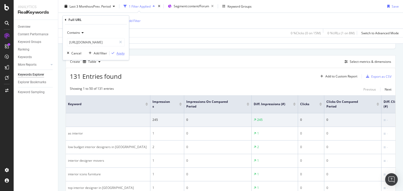
click at [120, 53] on div "Apply" at bounding box center [120, 53] width 8 height 4
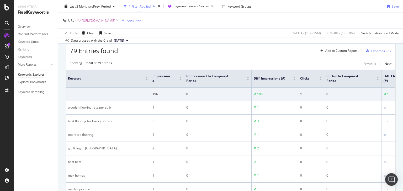
scroll to position [62, 0]
click at [115, 23] on span "^.*[URL][DOMAIN_NAME]" at bounding box center [96, 20] width 38 height 7
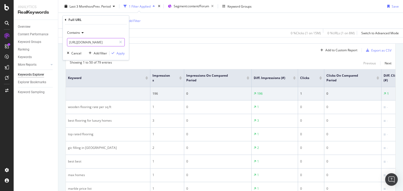
click at [122, 43] on icon at bounding box center [120, 43] width 3 height 4
click at [104, 41] on input "text" at bounding box center [95, 42] width 57 height 8
type input "[URL][DOMAIN_NAME]"
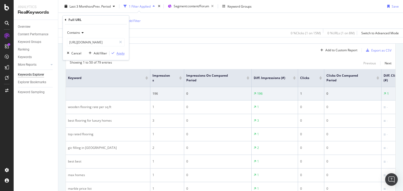
click at [117, 52] on div "Apply" at bounding box center [120, 53] width 8 height 4
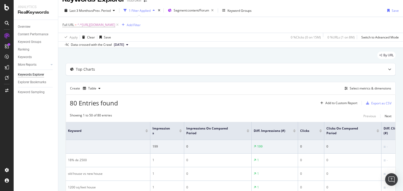
scroll to position [62, 0]
